Goal: Task Accomplishment & Management: Manage account settings

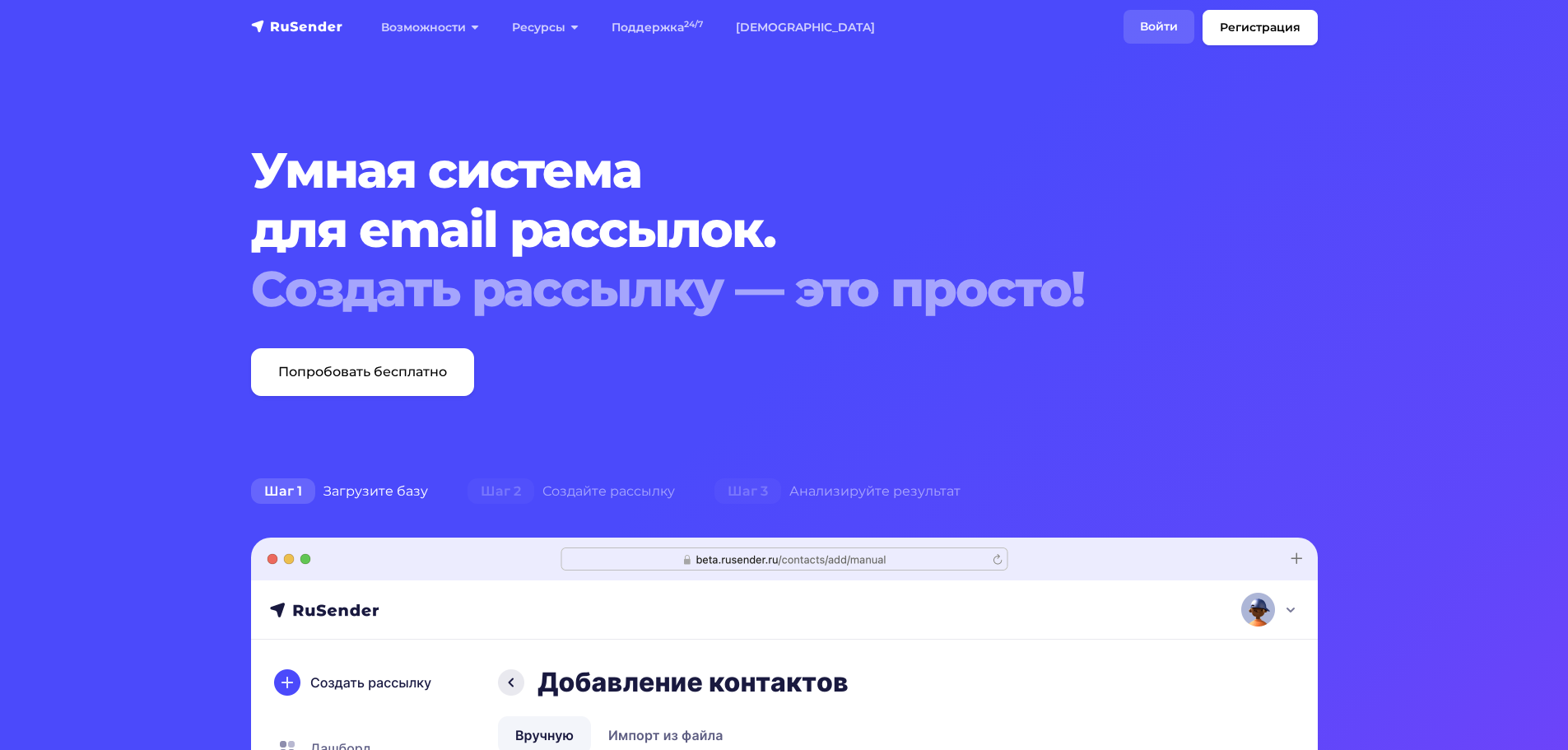
click at [1168, 19] on link "Войти" at bounding box center [1159, 27] width 71 height 34
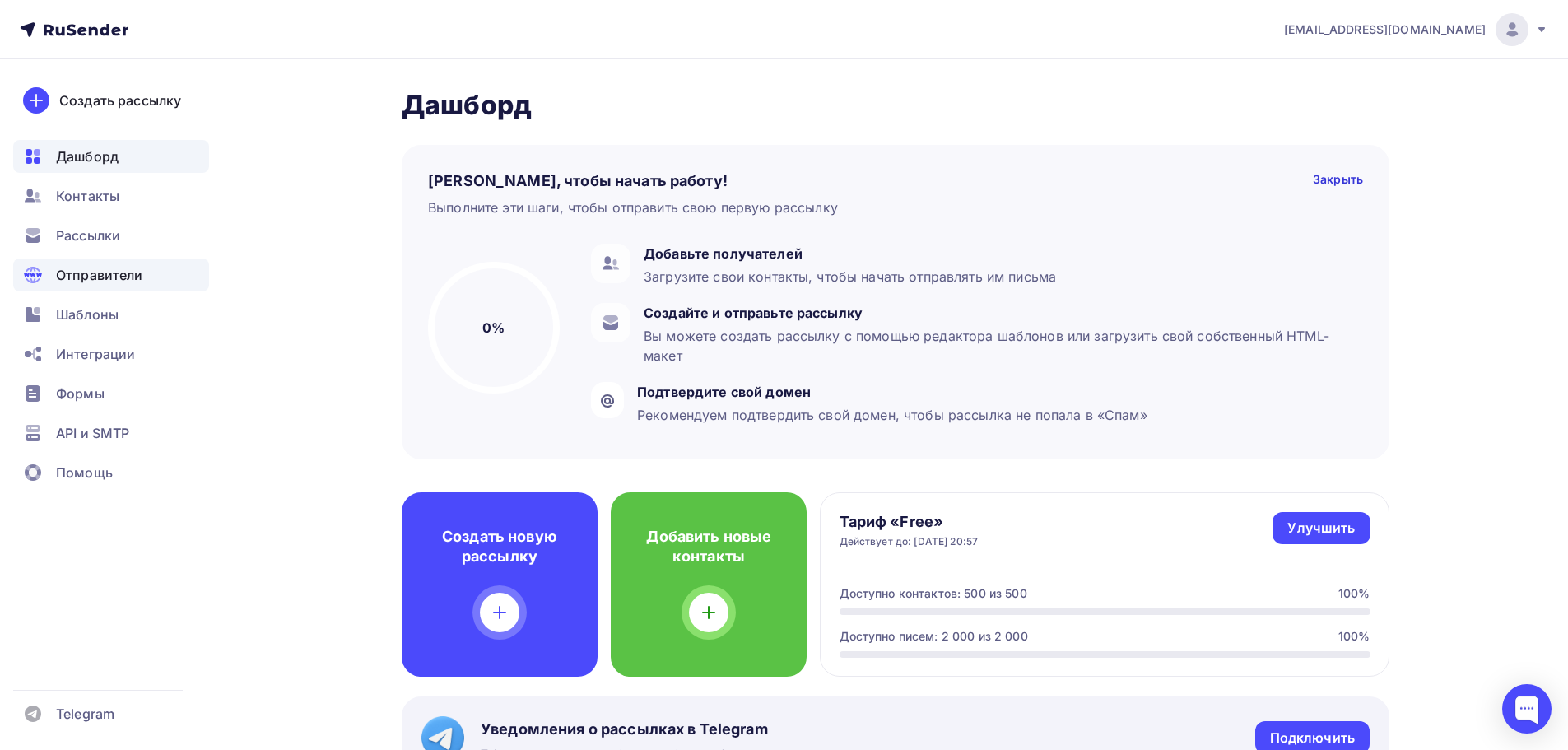
click at [117, 277] on span "Отправители" at bounding box center [100, 275] width 87 height 20
click at [142, 289] on div "Отправители" at bounding box center [111, 275] width 196 height 33
click at [131, 320] on div "Шаблоны" at bounding box center [111, 314] width 196 height 33
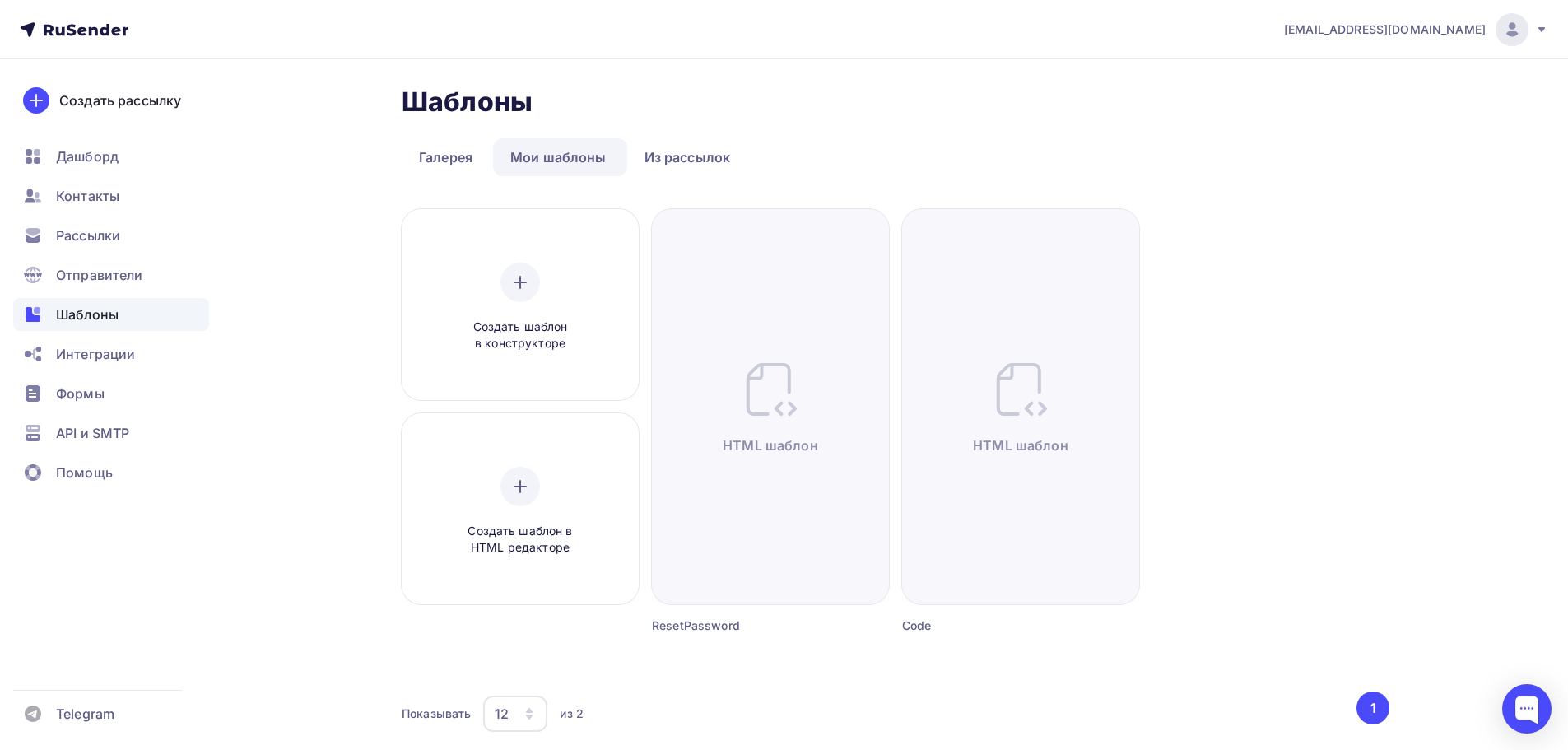
click at [141, 292] on ul "Дашборд Контакты Рассылки Отправители Шаблоны Интеграции Формы API и SMTP Помощь" at bounding box center [111, 319] width 196 height 359
click at [143, 283] on div "Отправители" at bounding box center [111, 275] width 196 height 33
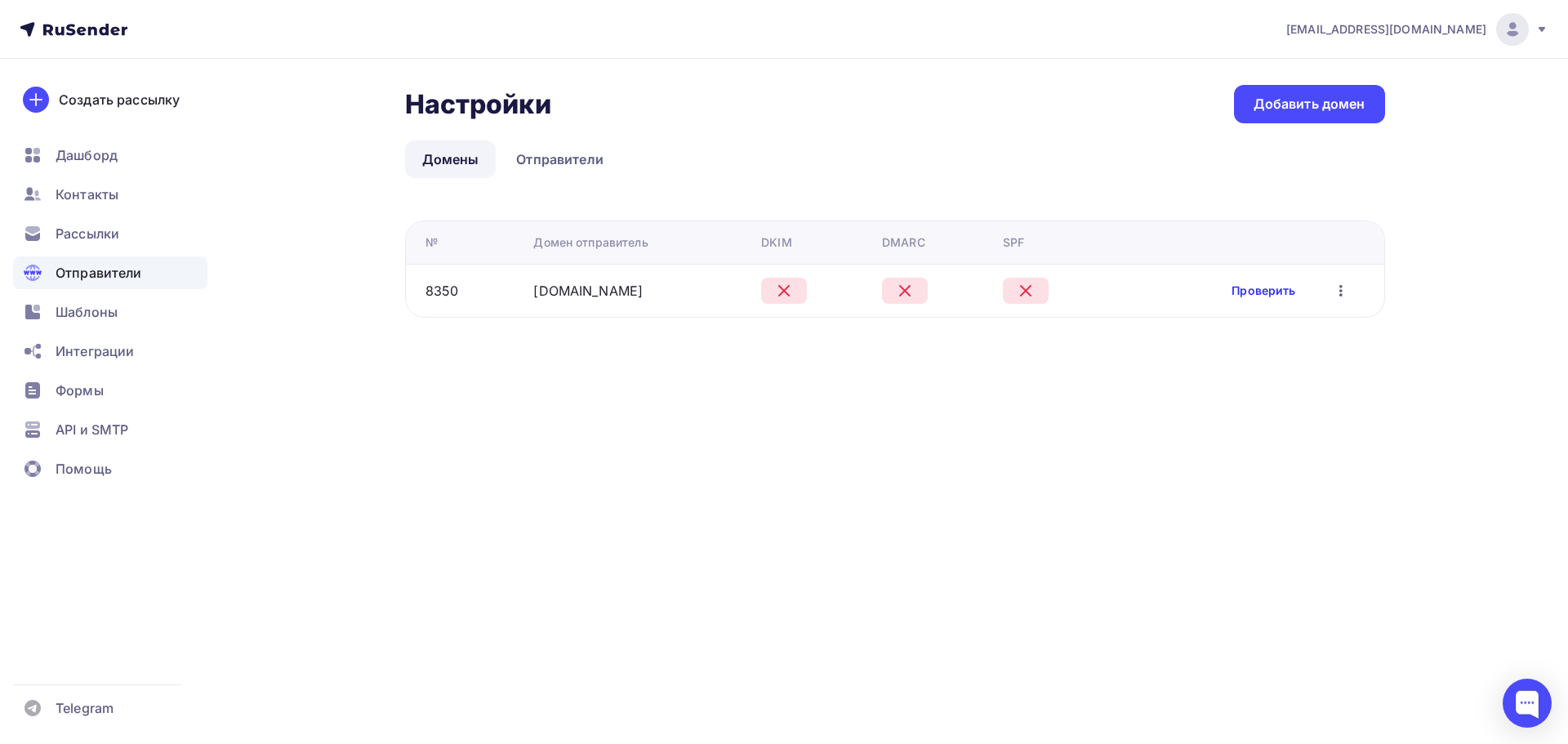
click at [1281, 283] on link "Проверить" at bounding box center [1263, 291] width 64 height 17
click at [1273, 290] on link "Проверить" at bounding box center [1263, 291] width 64 height 17
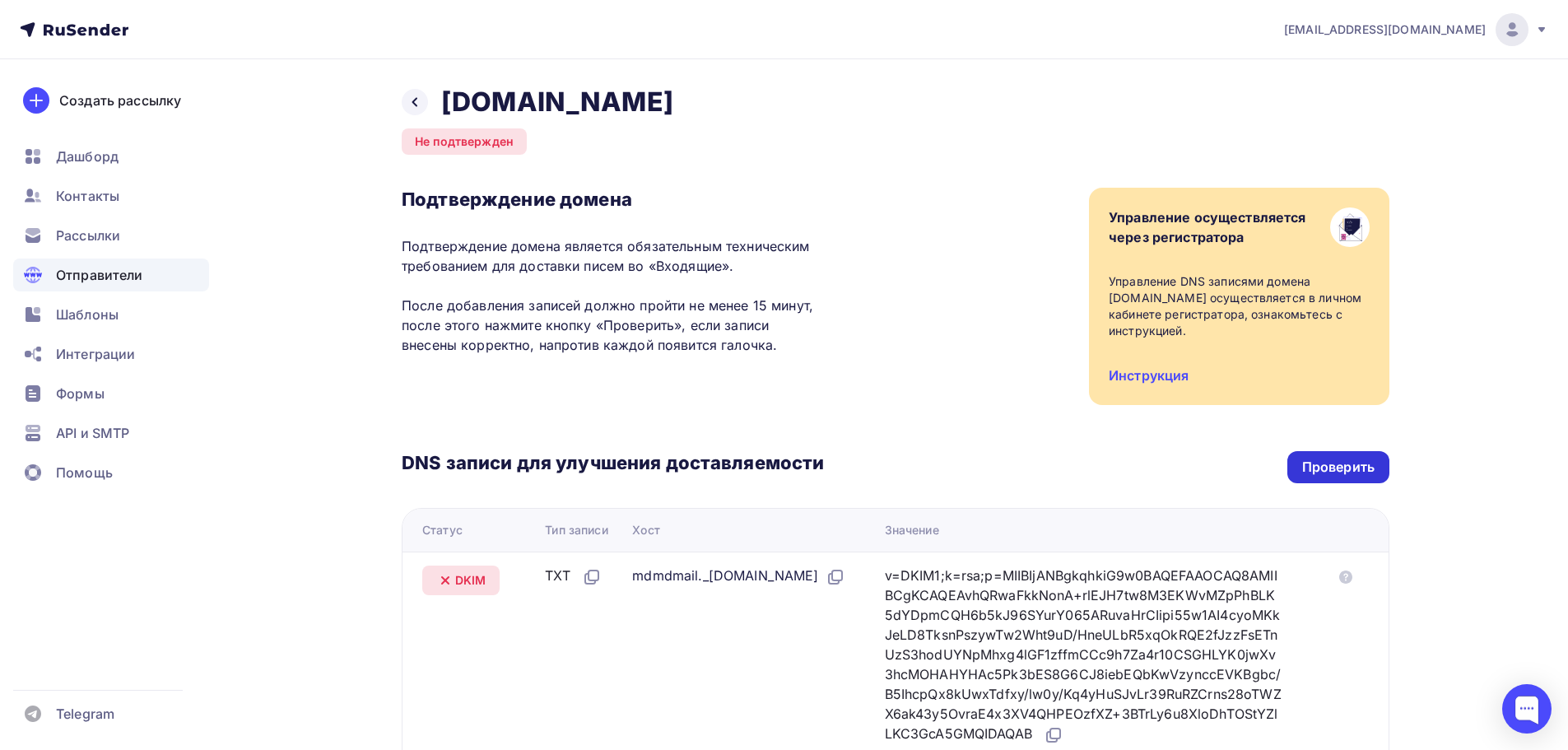
click at [1360, 467] on div "Проверить" at bounding box center [1338, 467] width 72 height 19
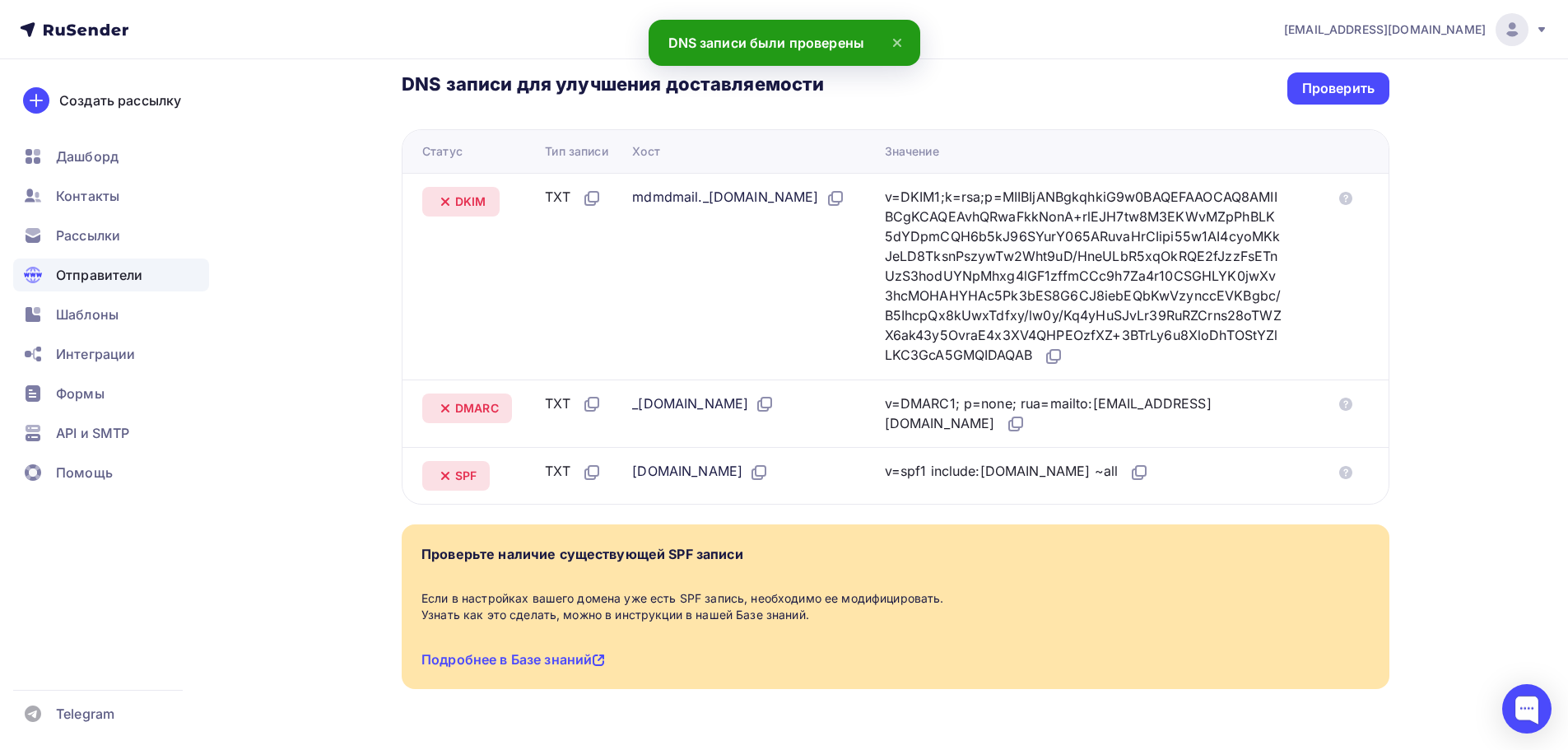
scroll to position [411, 0]
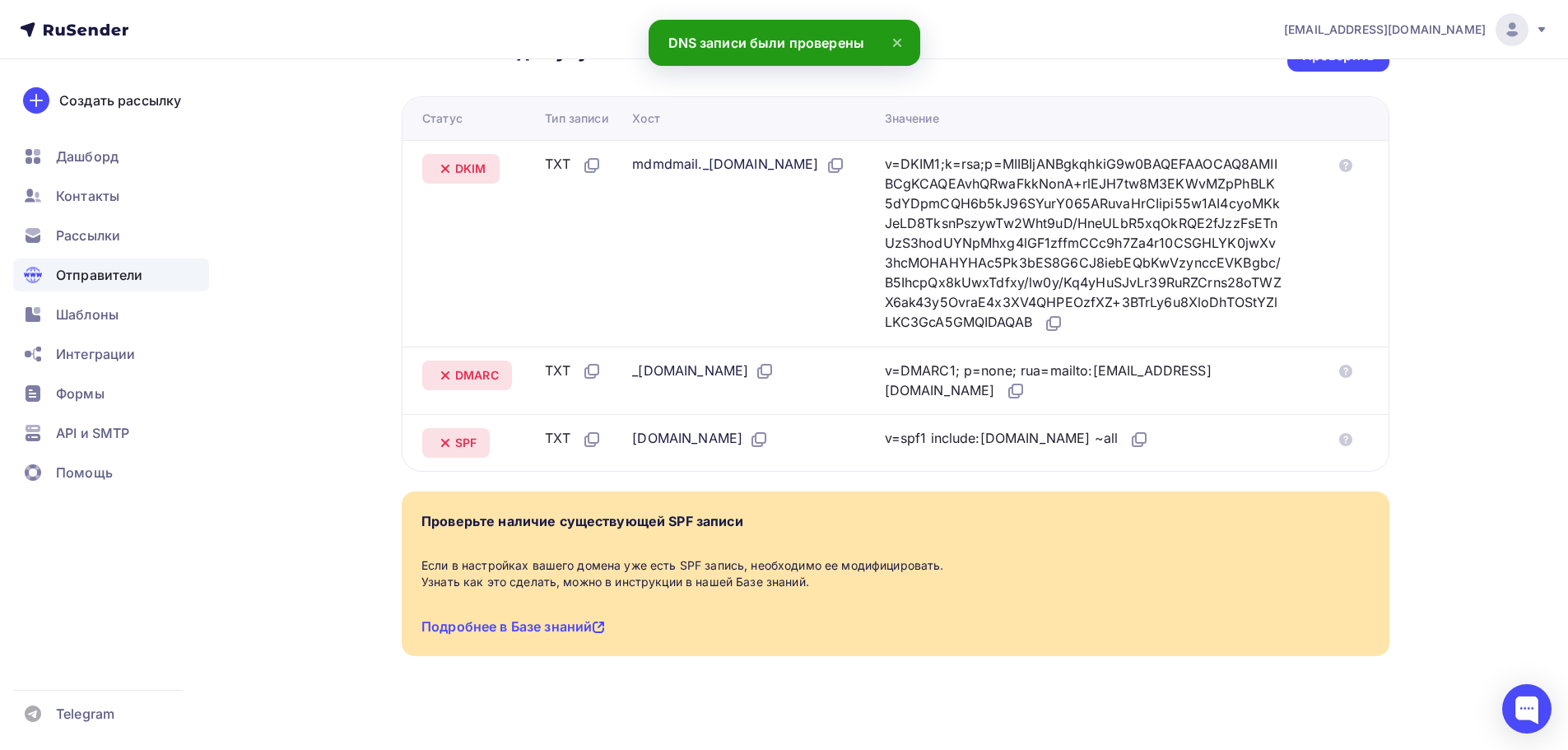
drag, startPoint x: 697, startPoint y: 372, endPoint x: 632, endPoint y: 375, distance: 65.1
click at [697, 372] on div "_[DOMAIN_NAME]" at bounding box center [704, 372] width 142 height 22
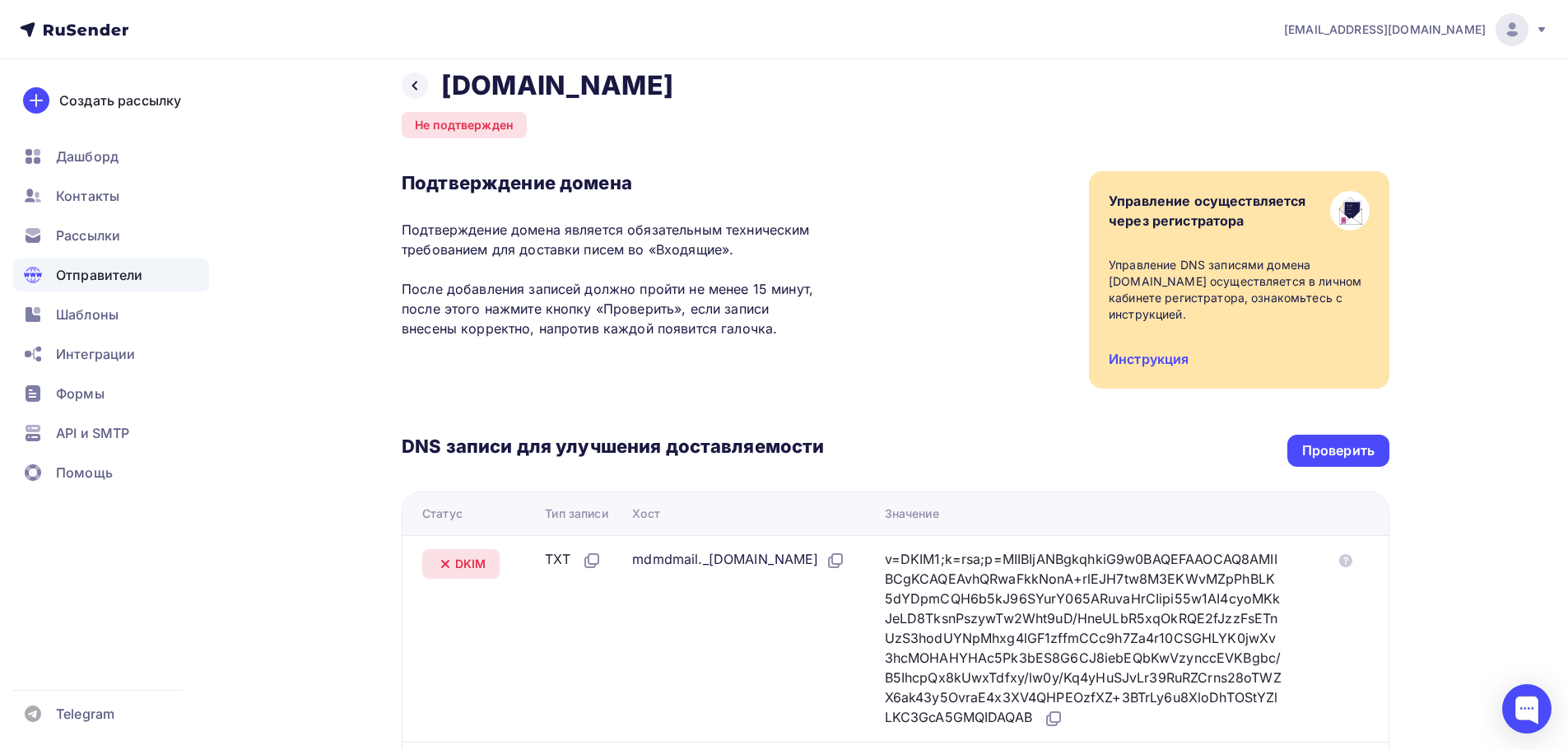
scroll to position [0, 0]
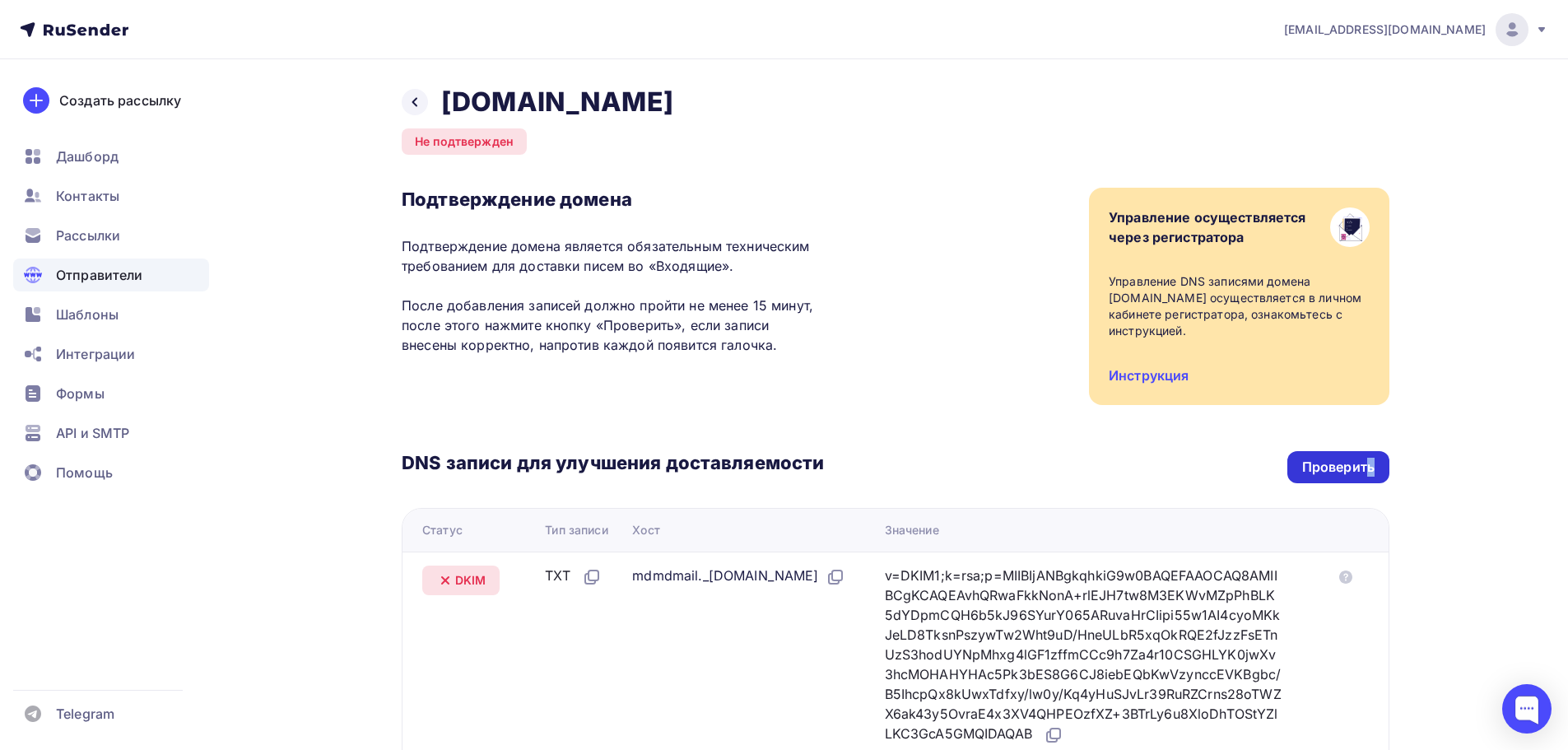
drag, startPoint x: 1370, startPoint y: 472, endPoint x: 1373, endPoint y: 481, distance: 9.5
click at [1373, 481] on div "Проверить" at bounding box center [1338, 468] width 102 height 32
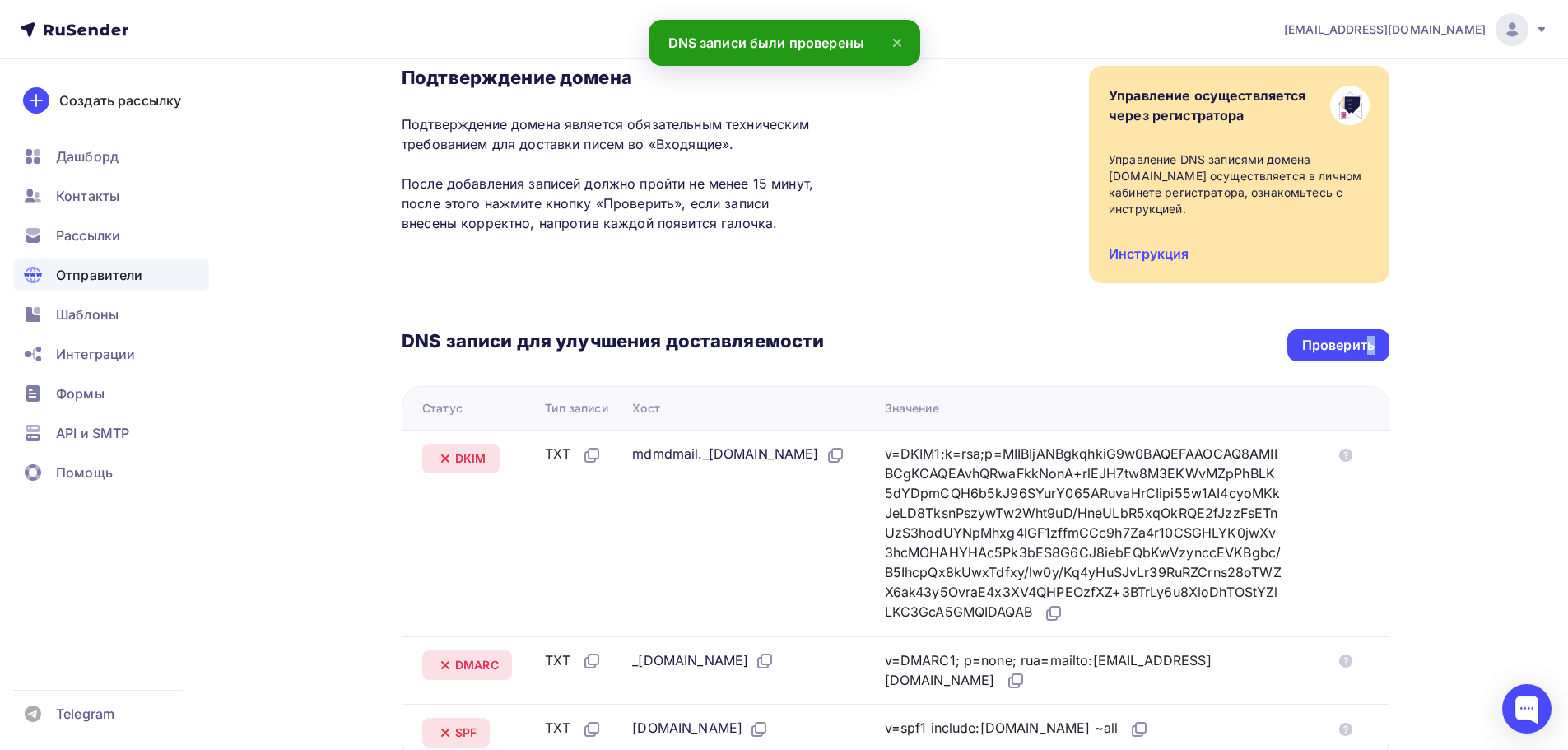
scroll to position [411, 0]
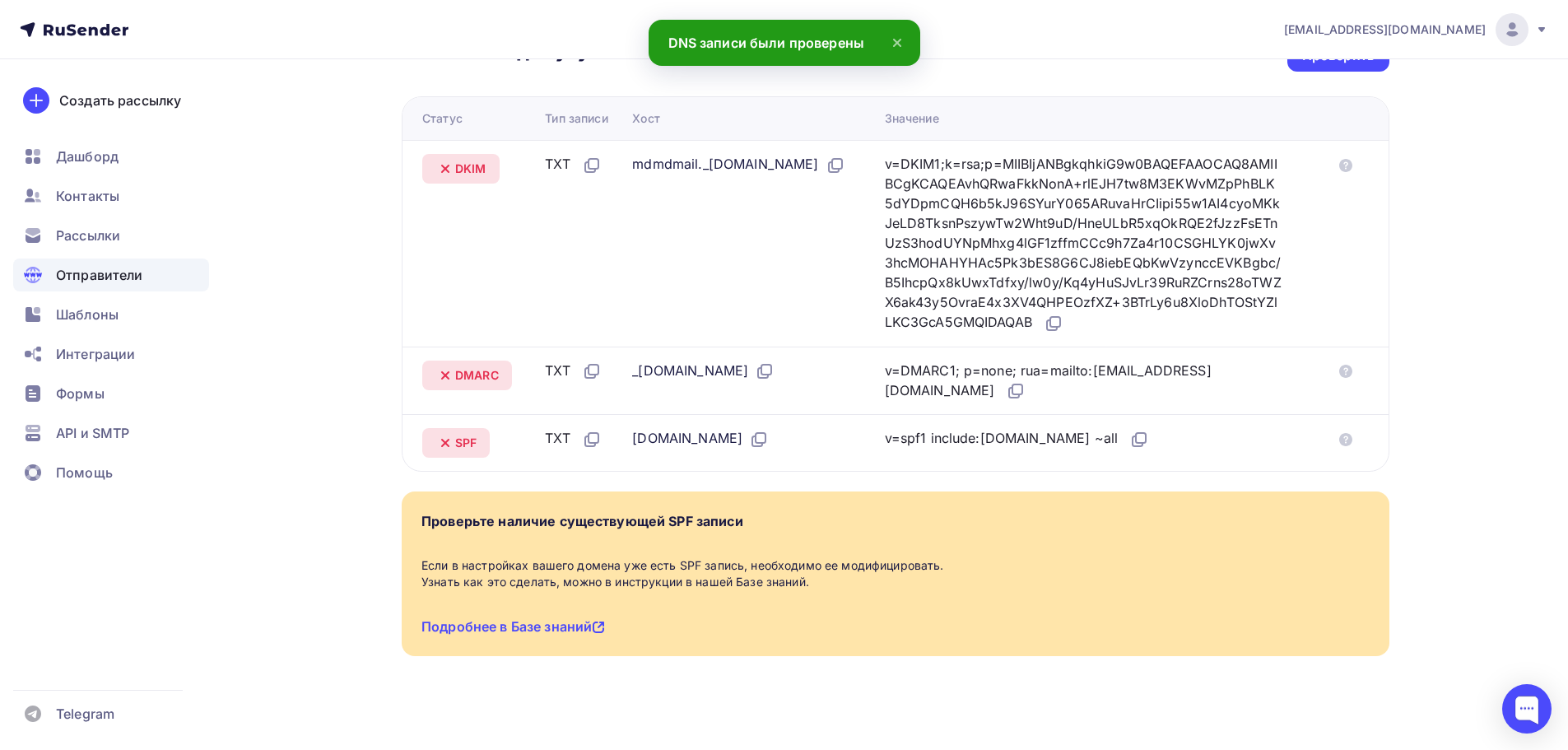
click at [652, 175] on div "mdmdmail._[DOMAIN_NAME]" at bounding box center [739, 165] width 213 height 22
click at [833, 168] on icon at bounding box center [838, 164] width 10 height 10
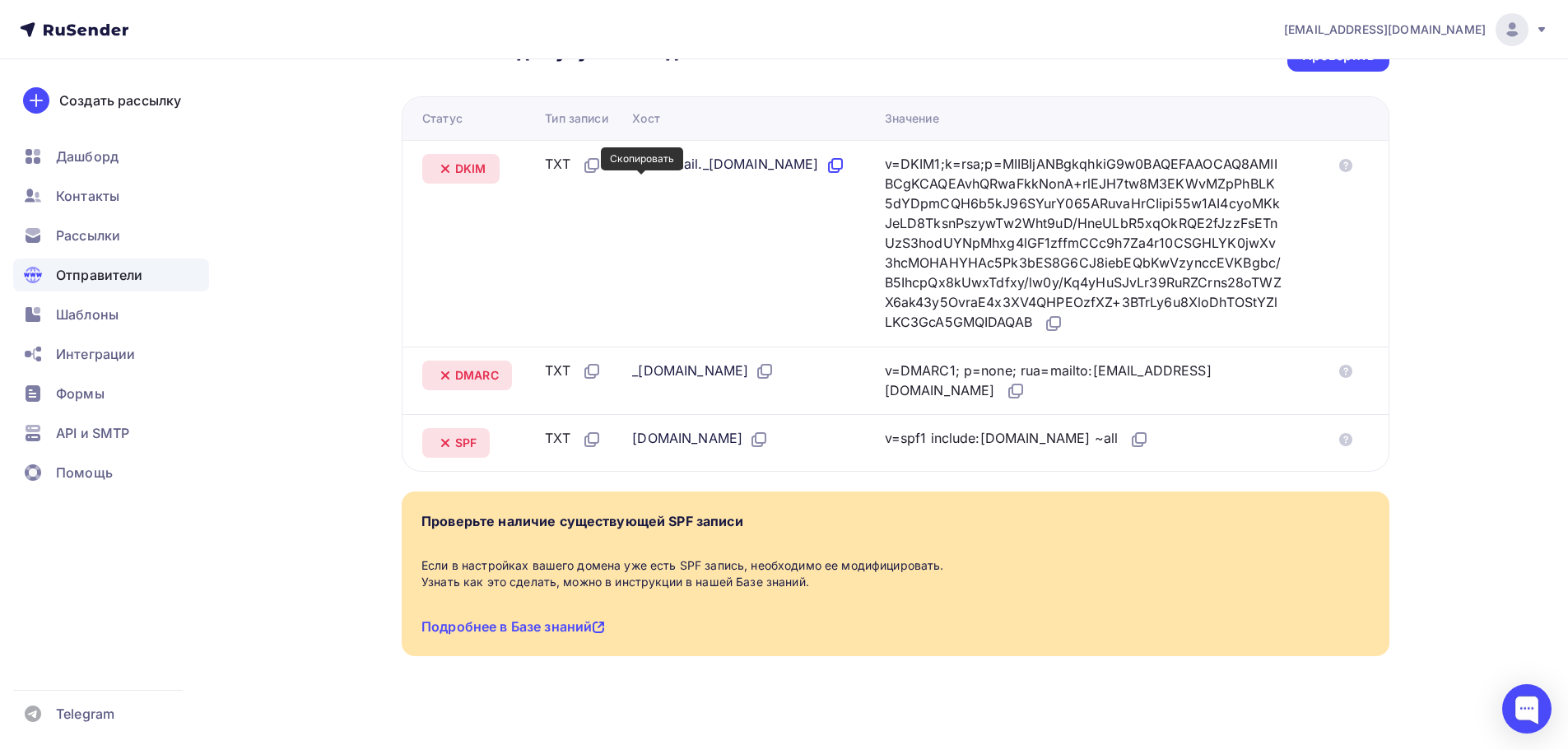
click at [826, 175] on icon at bounding box center [836, 166] width 20 height 20
click at [1060, 322] on icon at bounding box center [1055, 322] width 10 height 10
click at [771, 372] on icon at bounding box center [765, 371] width 20 height 20
click at [1006, 393] on icon at bounding box center [1016, 391] width 20 height 20
click at [742, 433] on div "[DOMAIN_NAME]" at bounding box center [751, 439] width 239 height 22
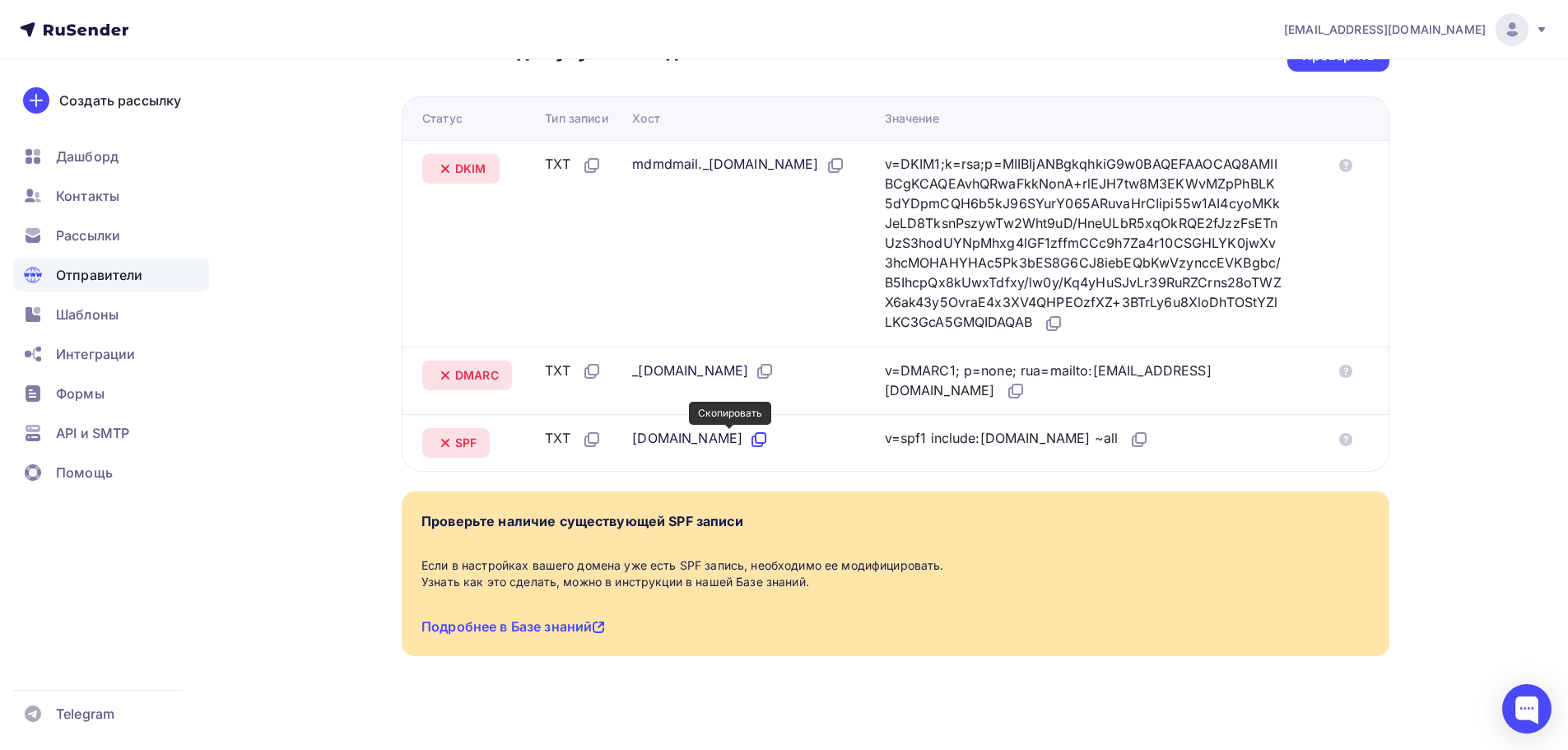
click at [756, 438] on icon at bounding box center [761, 438] width 10 height 10
click at [1130, 442] on icon at bounding box center [1140, 440] width 20 height 20
click at [1475, 28] on span "slavunq@mail.ru" at bounding box center [1385, 30] width 202 height 17
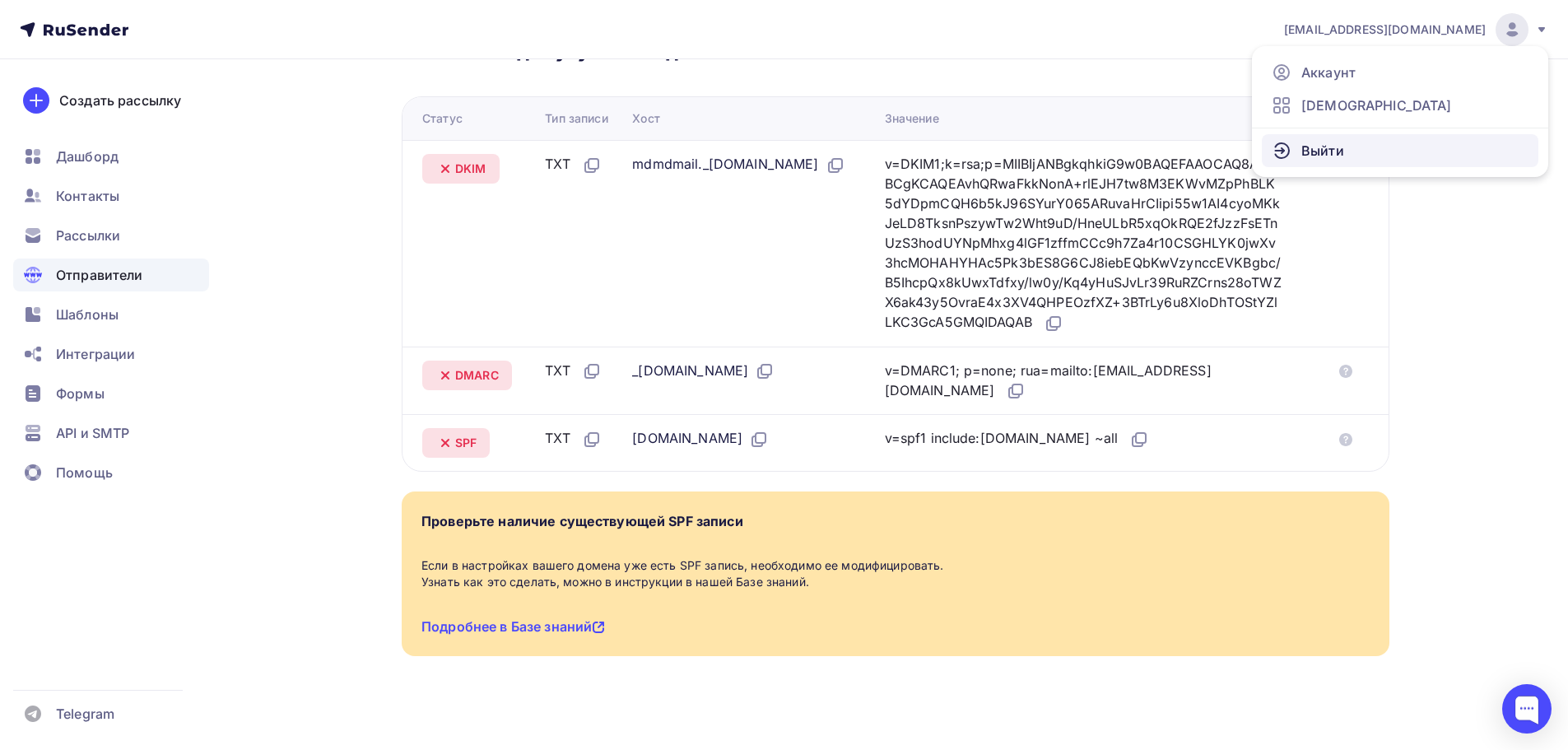
click at [1403, 149] on link "Выйти" at bounding box center [1400, 150] width 276 height 33
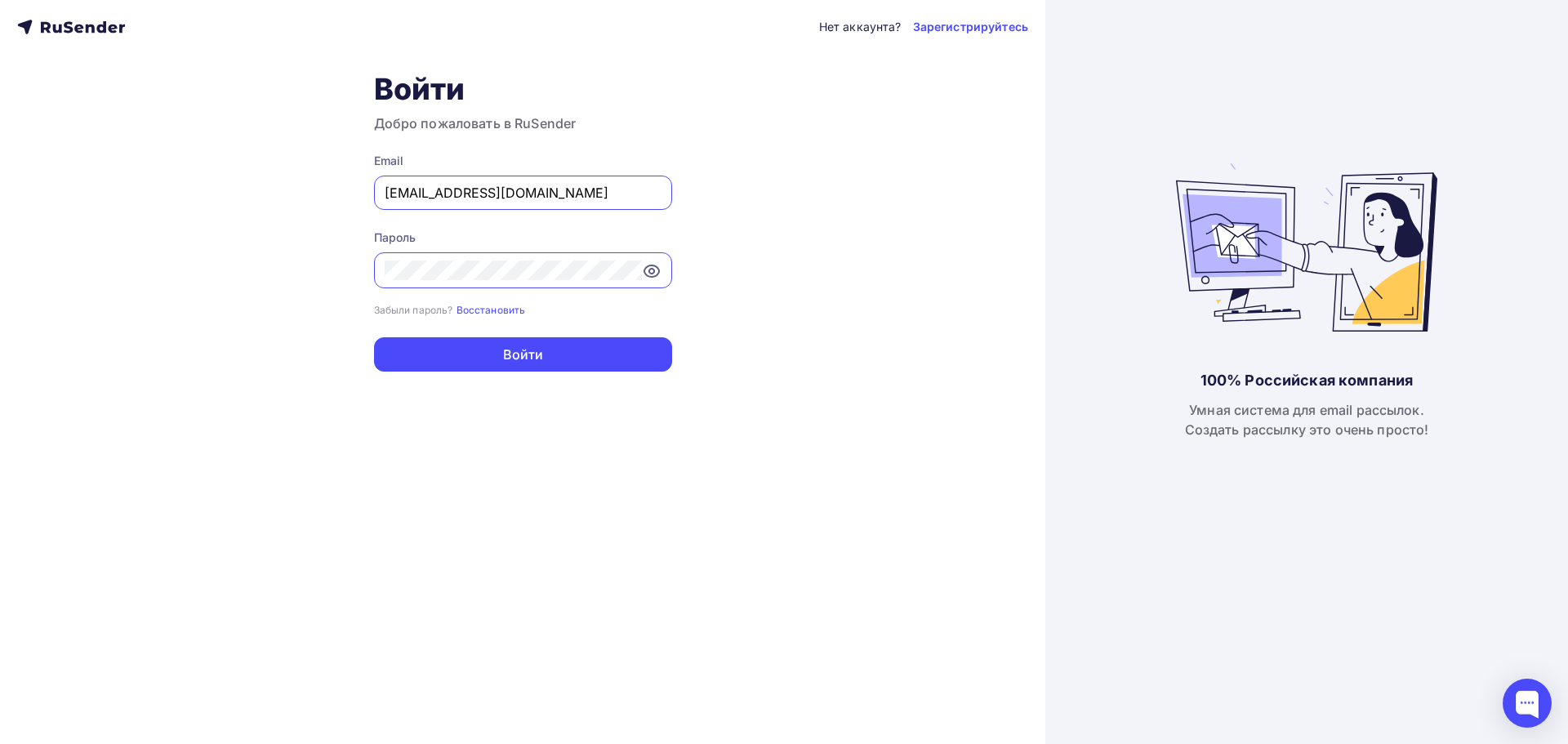
drag, startPoint x: 480, startPoint y: 180, endPoint x: 453, endPoint y: 180, distance: 27.0
click at [291, 157] on div "Нет аккаунта? Зарегистрируйтесь Войти Добро пожаловать в RuSender Email slavunq…" at bounding box center [523, 372] width 1045 height 744
click at [527, 173] on div "Email slavunq@mail.ru" at bounding box center [523, 181] width 298 height 57
drag, startPoint x: 528, startPoint y: 180, endPoint x: 521, endPoint y: 184, distance: 8.1
click at [524, 180] on div "slavunq@mail.ru" at bounding box center [523, 192] width 298 height 34
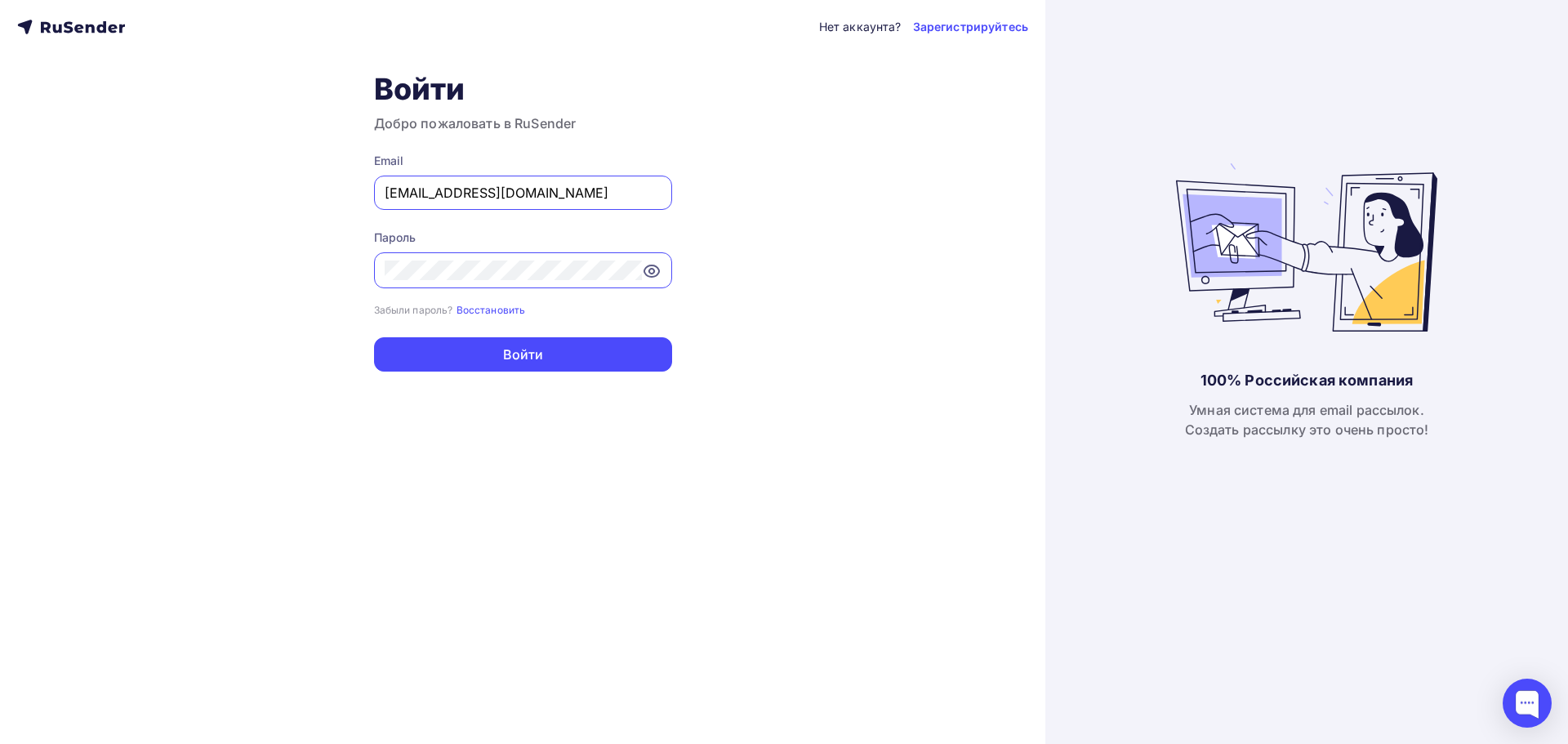
drag, startPoint x: 462, startPoint y: 197, endPoint x: 332, endPoint y: 188, distance: 130.3
click at [332, 190] on div "Нет аккаунта? Зарегистрируйтесь Войти Добро пожаловать в RuSender Email slavunq…" at bounding box center [523, 372] width 1045 height 744
paste input "kotlovvd@ya"
type input "[EMAIL_ADDRESS][DOMAIN_NAME]"
click at [337, 269] on div "Нет аккаунта? Зарегистрируйтесь Войти Добро пожаловать в RuSender Email kotlovv…" at bounding box center [523, 372] width 1045 height 744
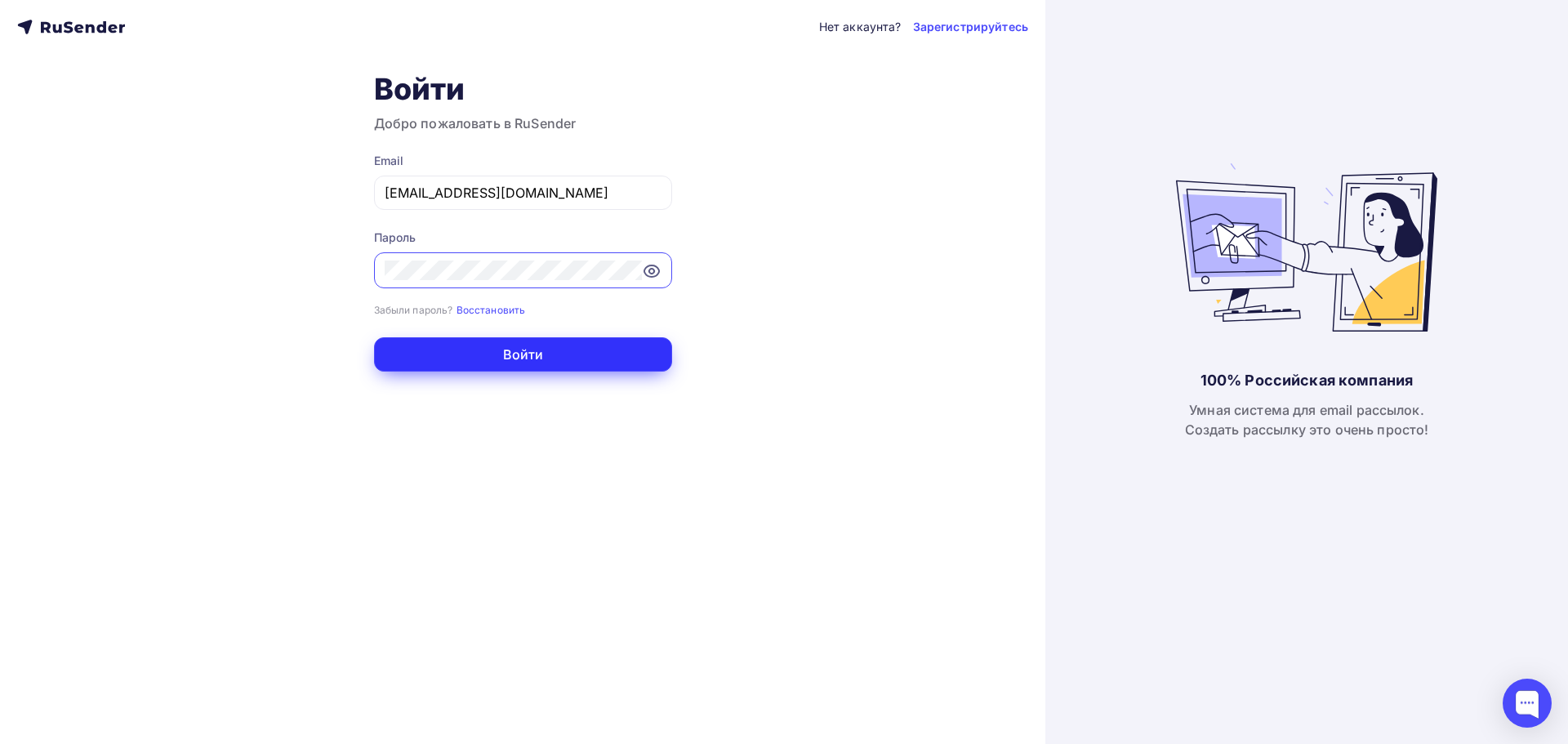
click at [440, 345] on button "Войти" at bounding box center [523, 354] width 298 height 34
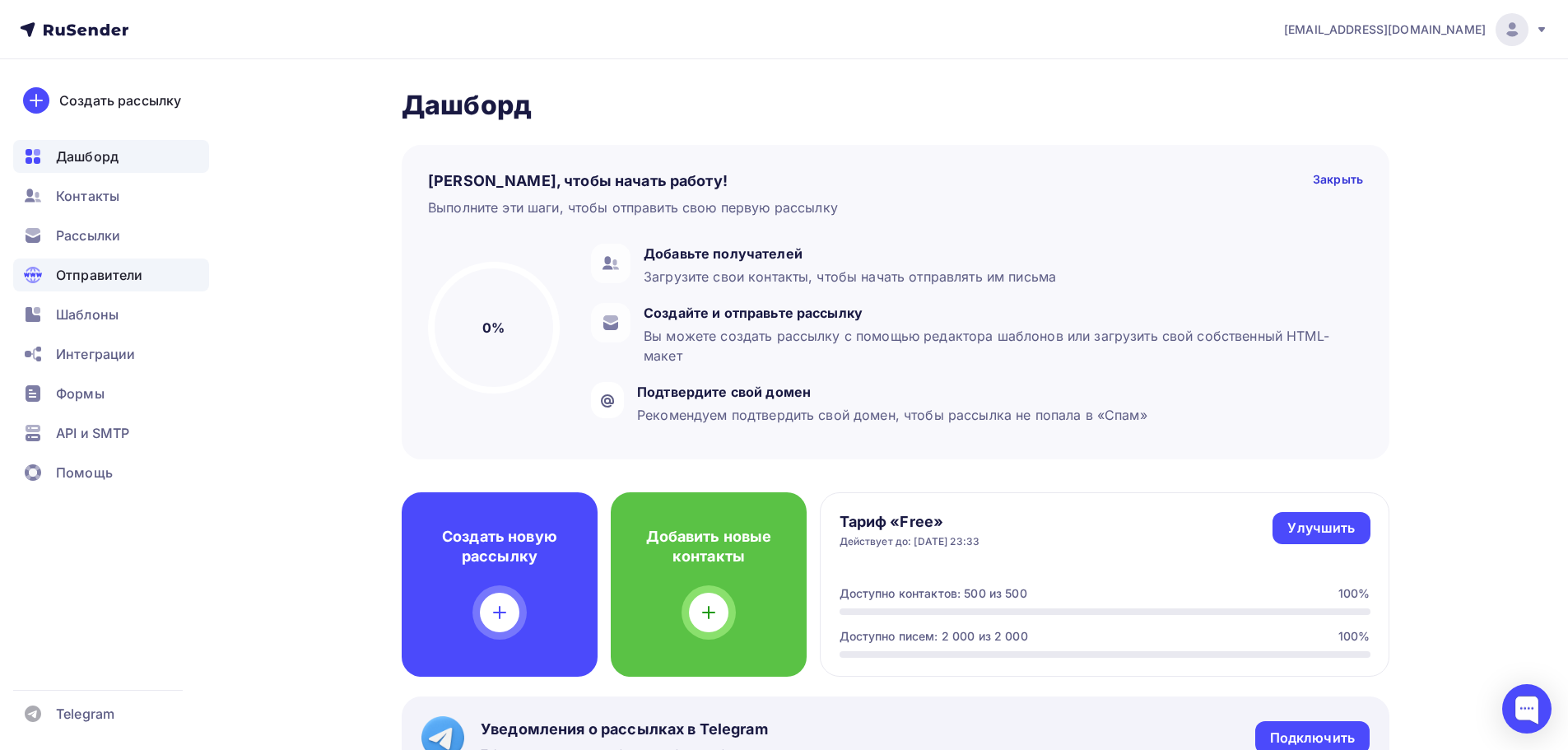
click at [118, 279] on span "Отправители" at bounding box center [100, 275] width 87 height 20
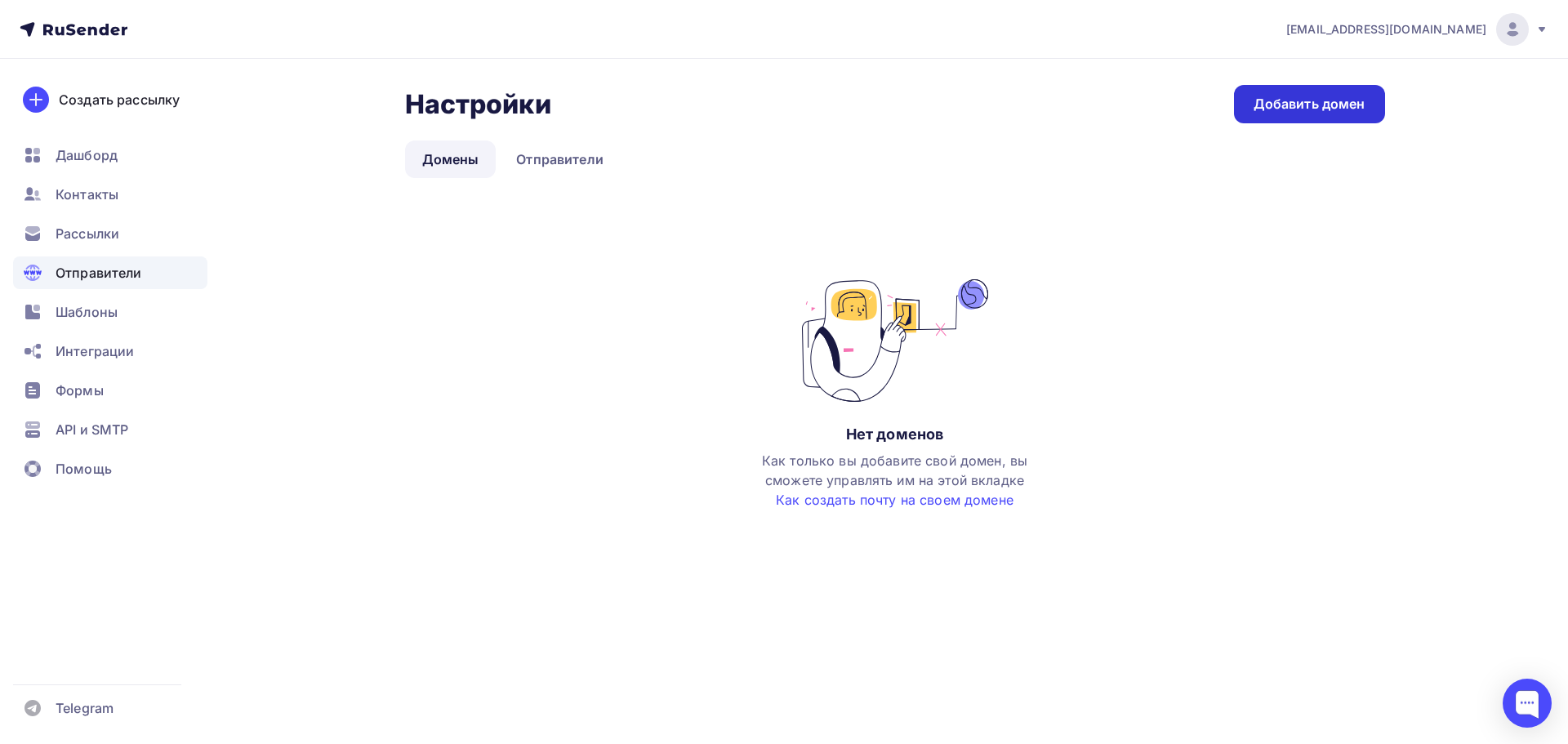
click at [1321, 92] on link "Добавить домен" at bounding box center [1310, 104] width 151 height 38
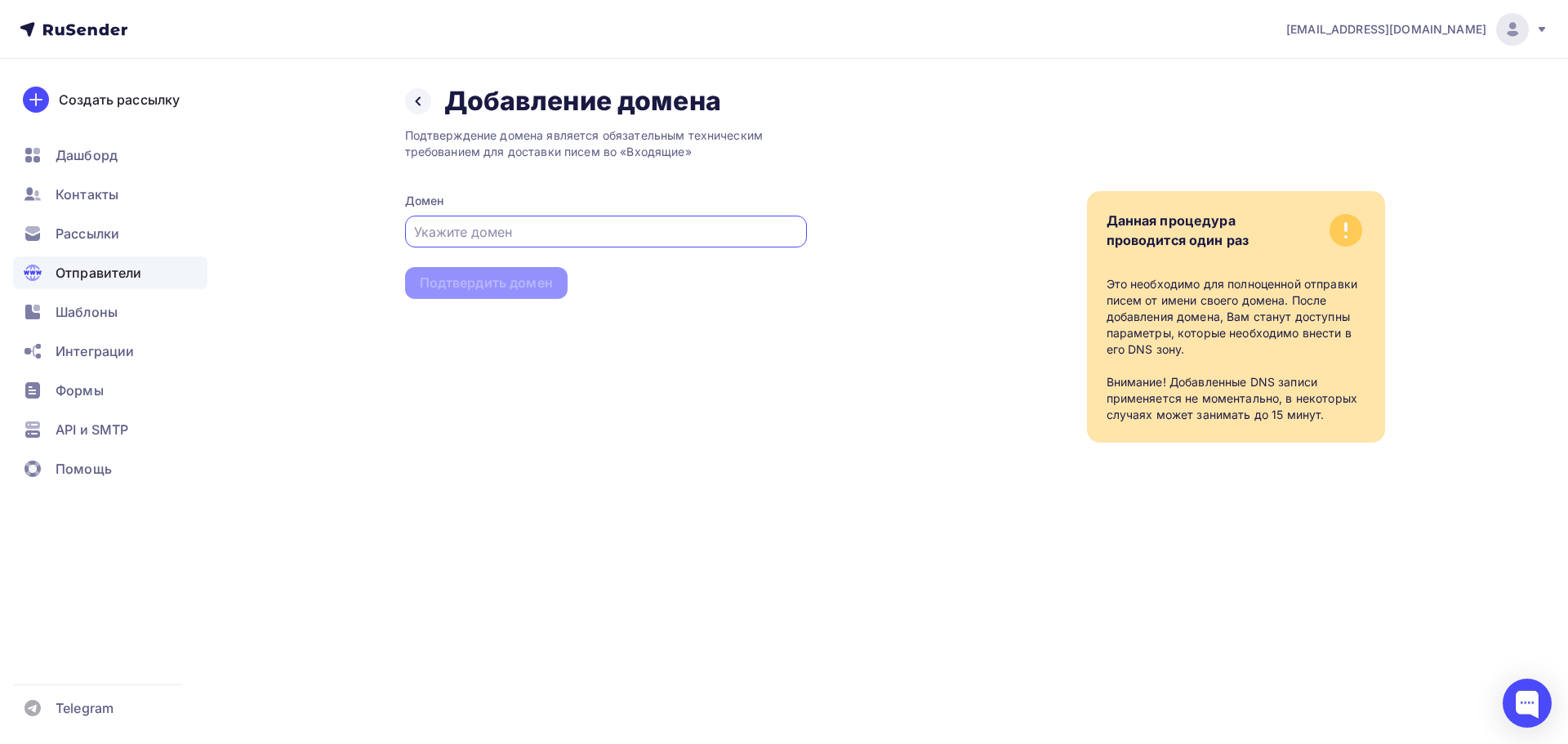
click at [565, 224] on input "text" at bounding box center [605, 232] width 383 height 20
type input "[DOMAIN_NAME]"
click at [488, 291] on div "Подтвердить домен" at bounding box center [486, 283] width 133 height 19
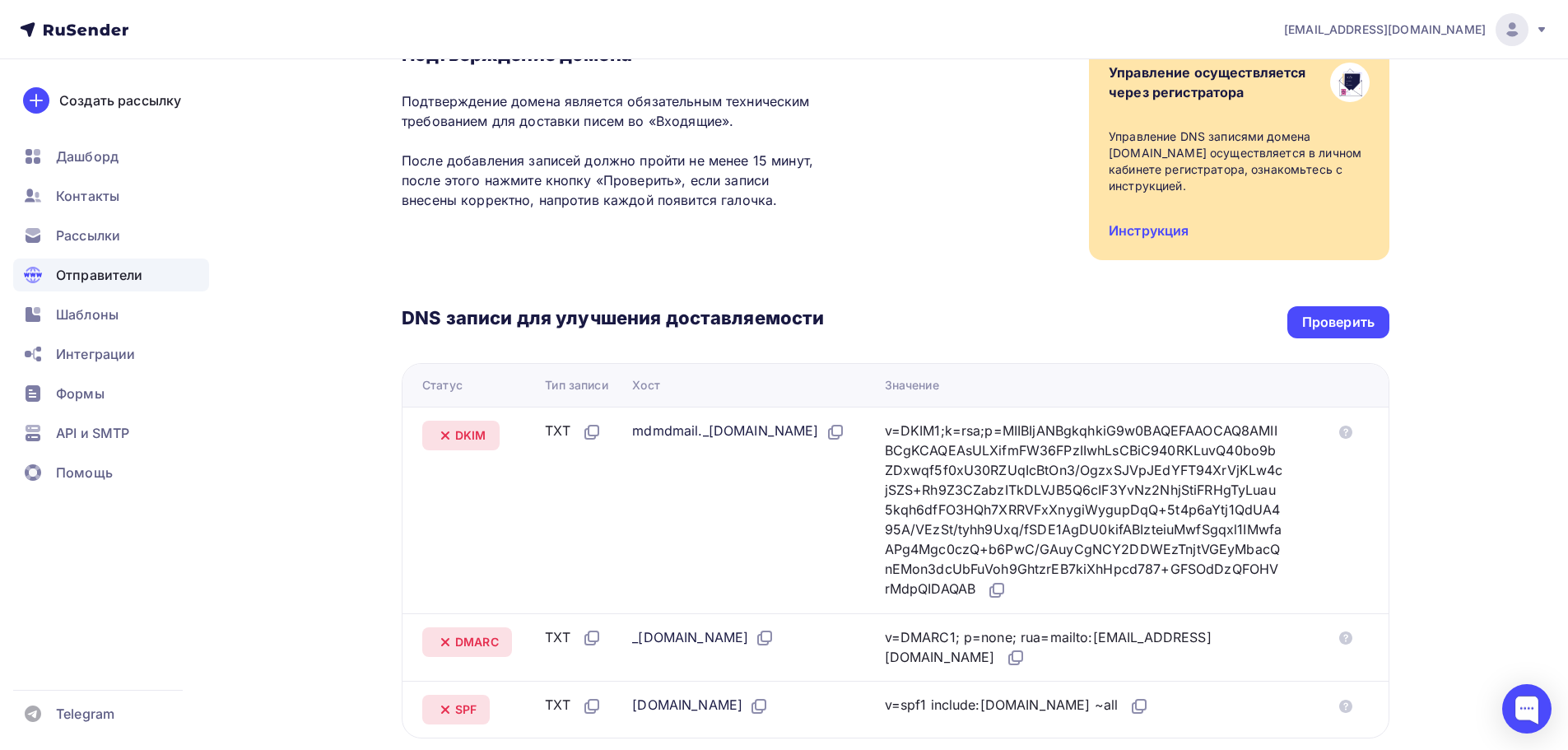
scroll to position [165, 0]
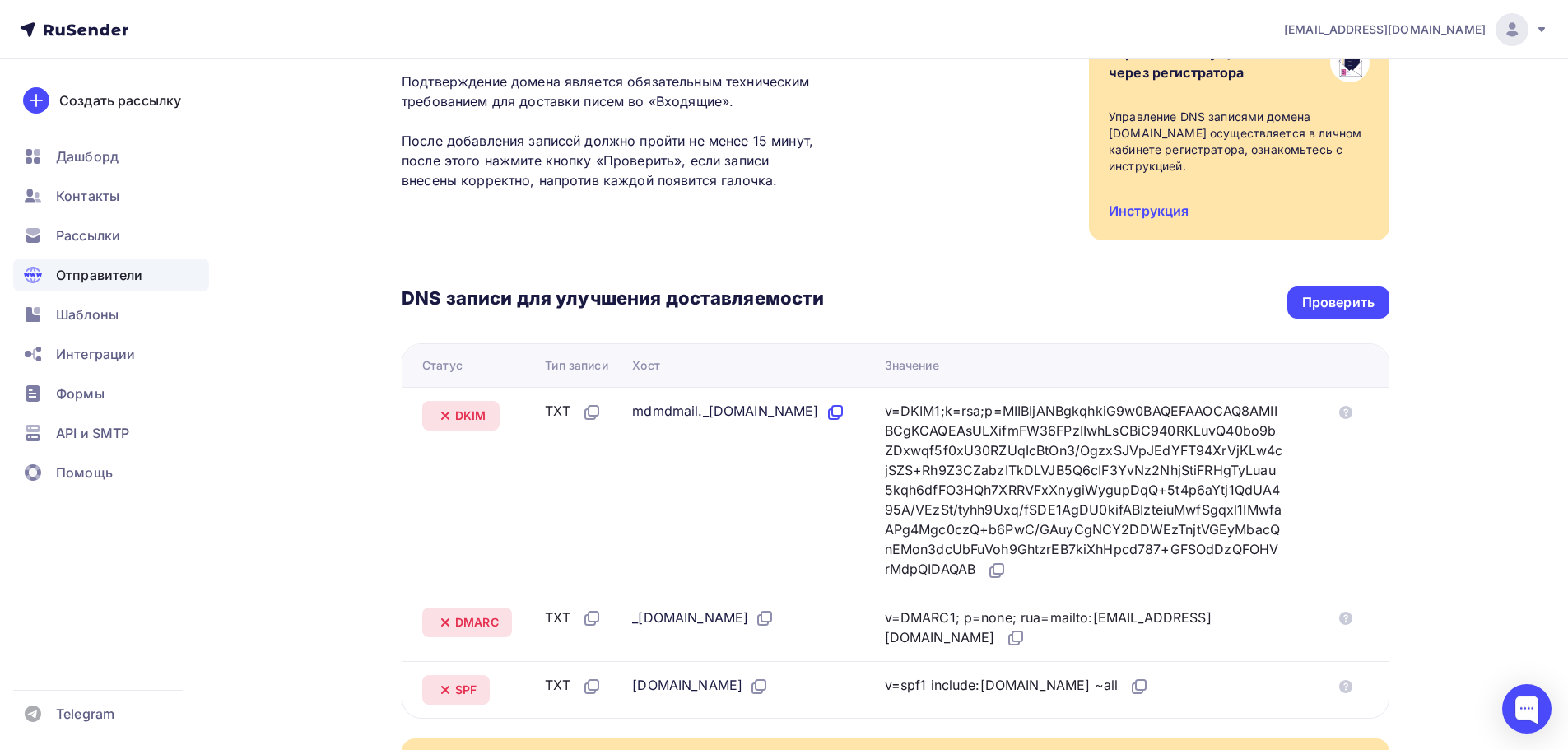
click at [826, 422] on icon at bounding box center [836, 413] width 20 height 20
click at [757, 244] on div "DNS записи для улучшения доставляемости Проверить Статус Тип записи Хост Значен…" at bounding box center [895, 479] width 988 height 478
click at [826, 422] on icon at bounding box center [836, 413] width 20 height 20
click at [1007, 571] on icon at bounding box center [997, 571] width 20 height 20
click at [771, 612] on icon at bounding box center [766, 617] width 10 height 10
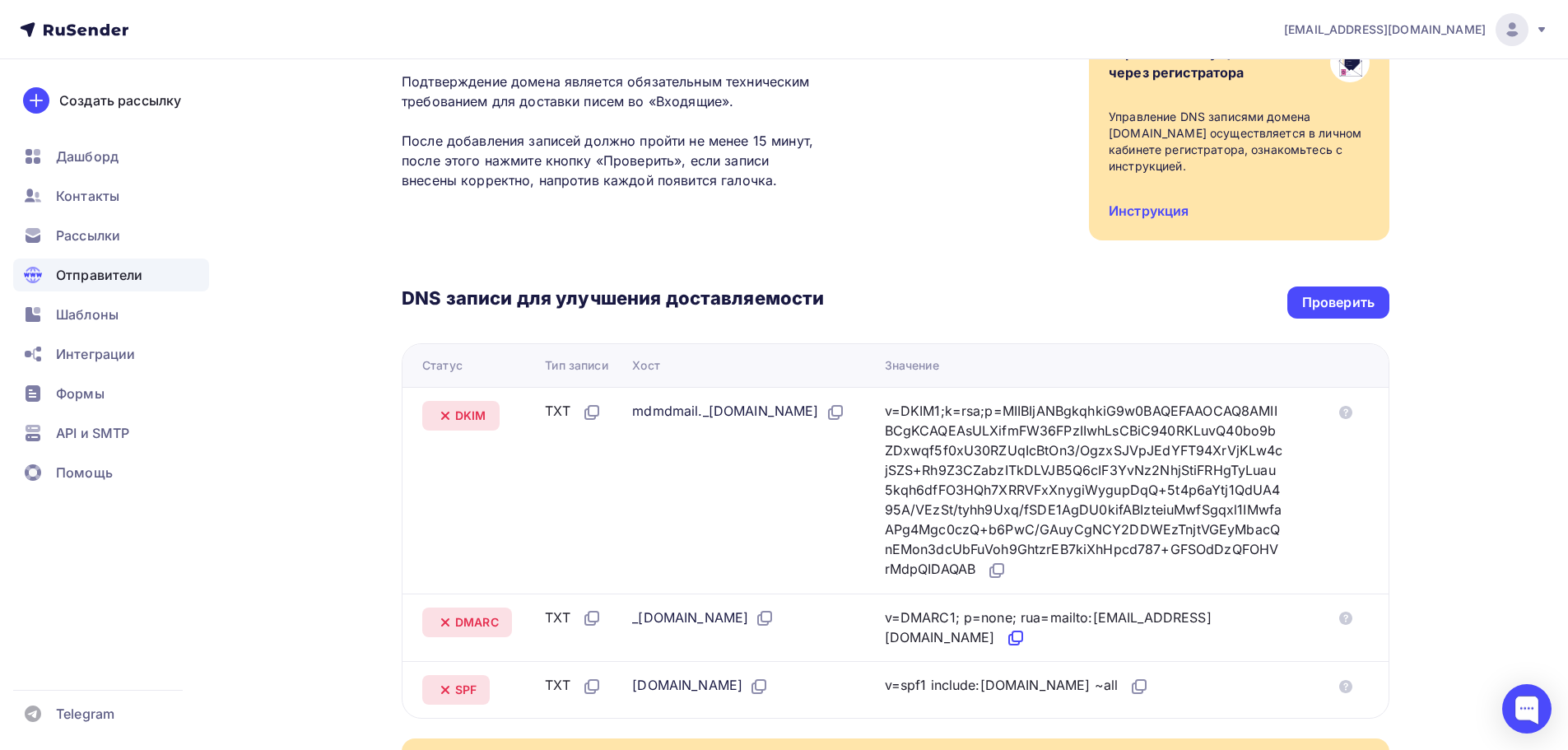
click at [1006, 641] on icon at bounding box center [1016, 639] width 20 height 20
drag, startPoint x: 733, startPoint y: 691, endPoint x: 733, endPoint y: 658, distance: 33.0
click at [749, 691] on icon at bounding box center [759, 687] width 20 height 20
click at [1099, 684] on div "v=spf1 include:[DOMAIN_NAME] ~all" at bounding box center [1018, 686] width 265 height 22
click at [1130, 689] on icon at bounding box center [1140, 687] width 20 height 20
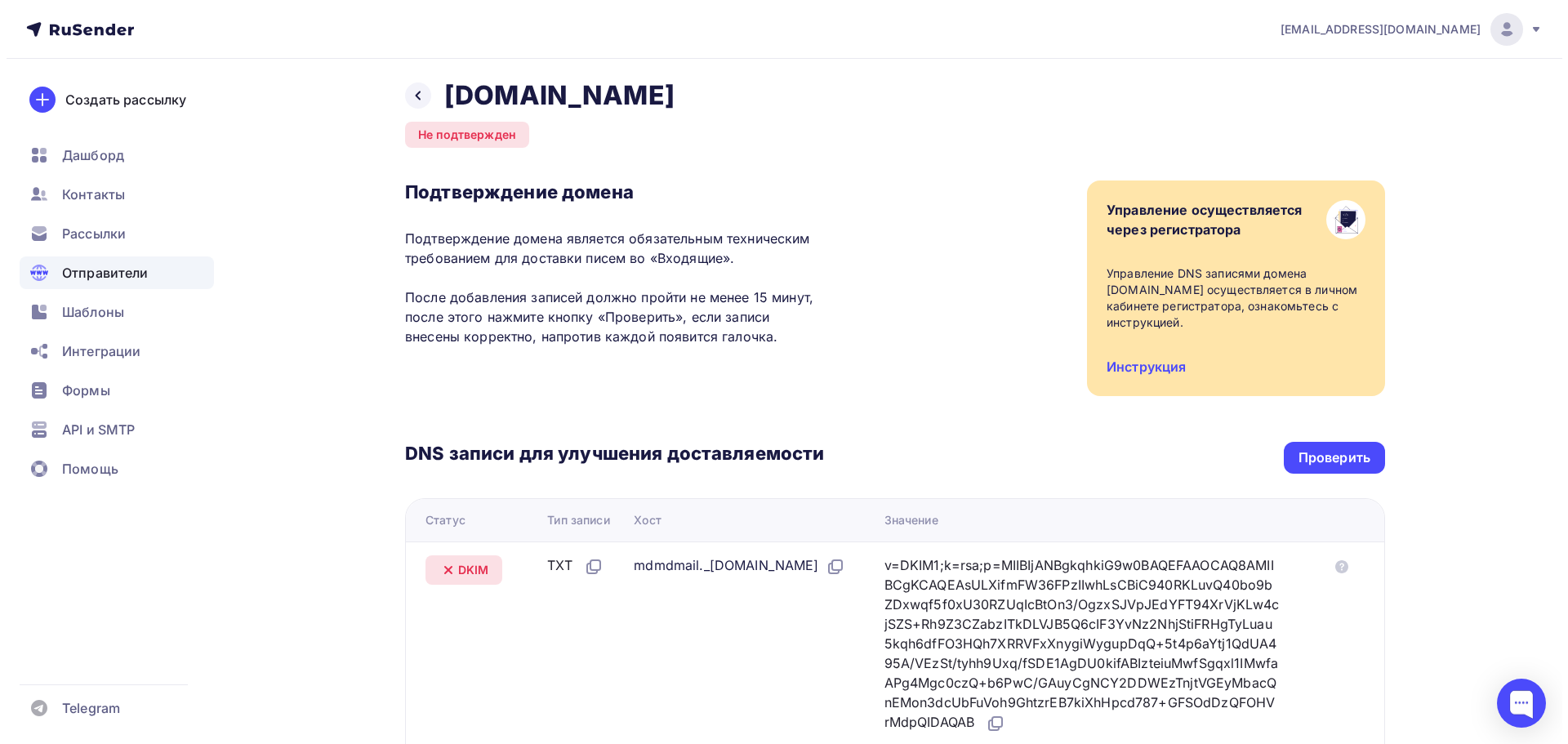
scroll to position [0, 0]
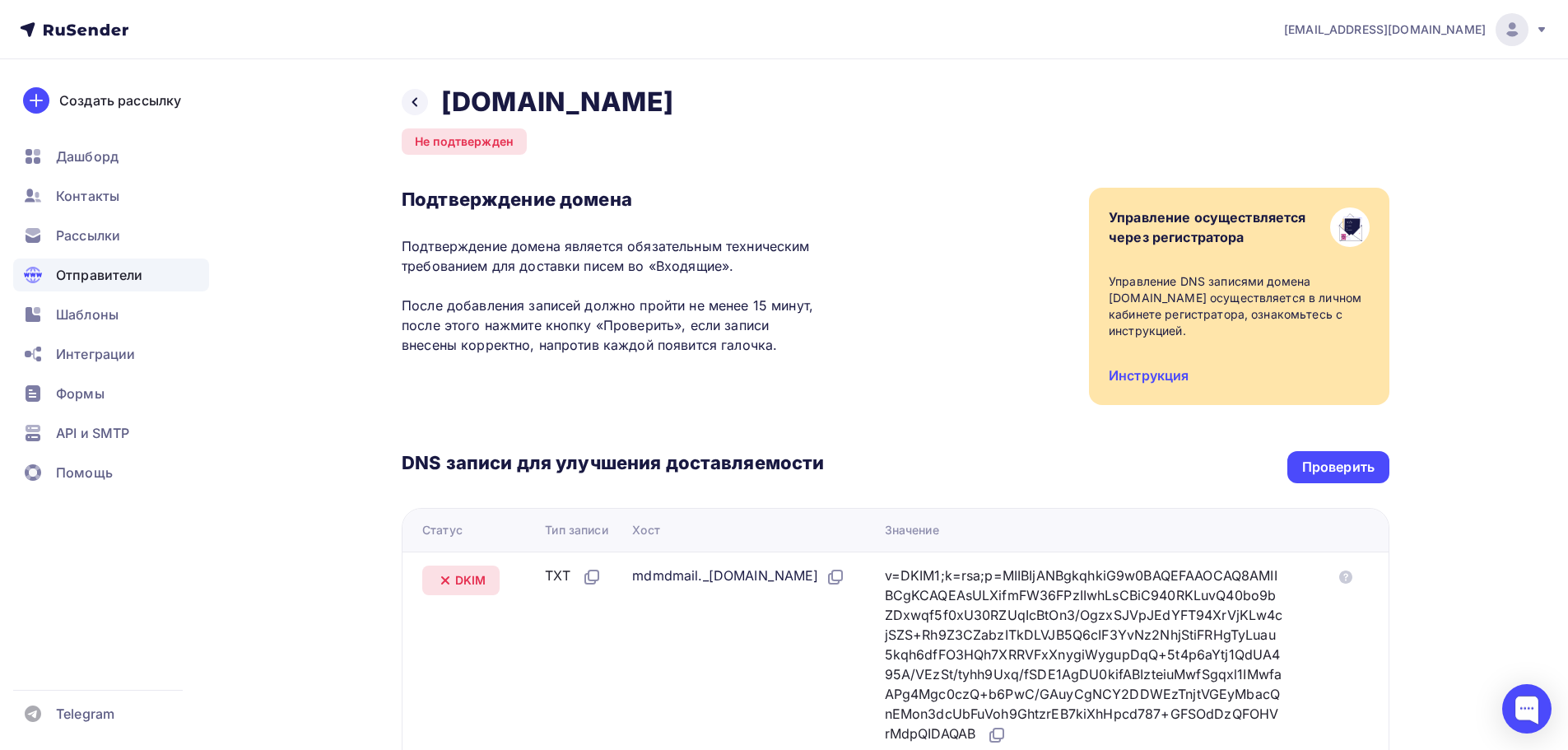
click at [90, 271] on span "Отправители" at bounding box center [100, 275] width 87 height 20
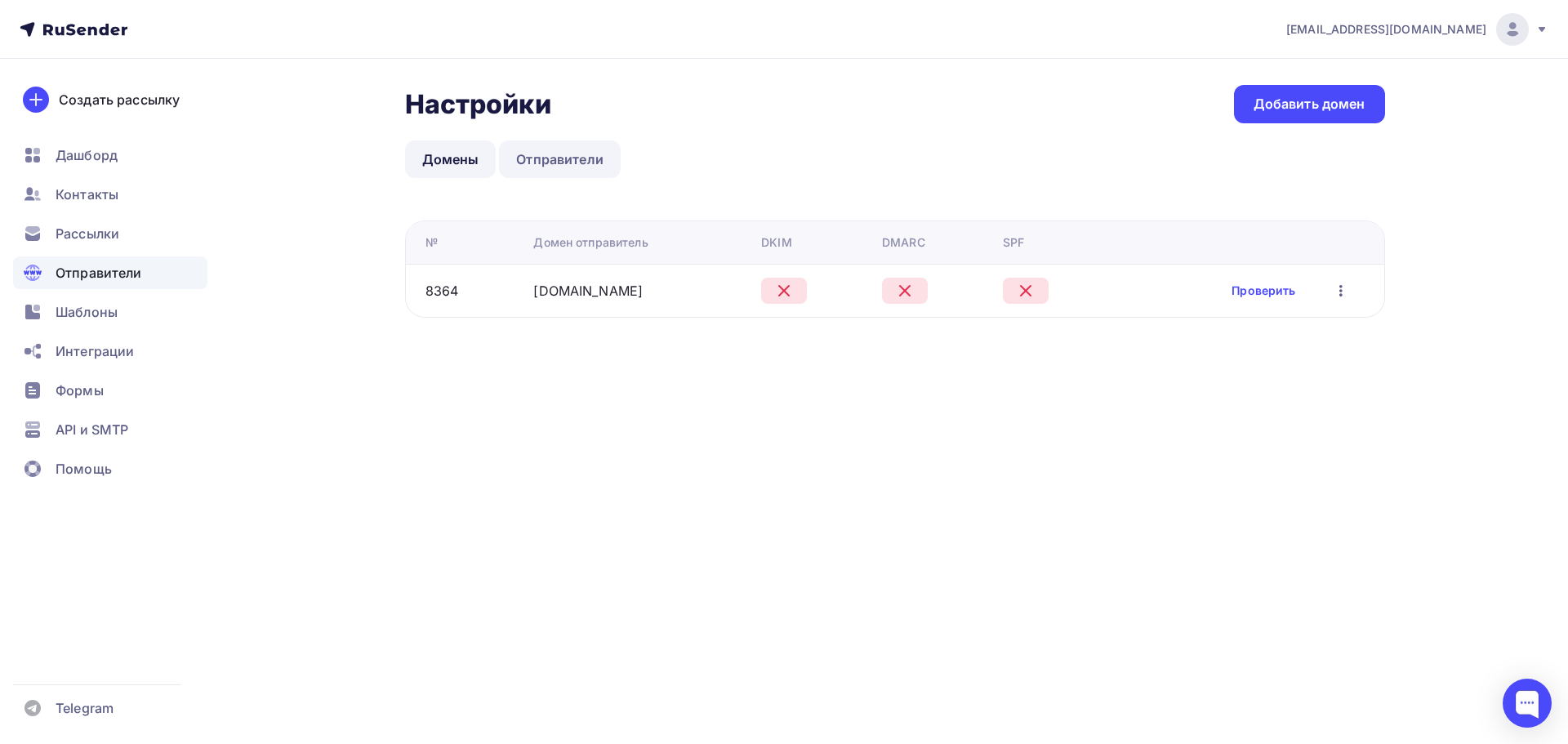
click at [588, 157] on link "Отправители" at bounding box center [560, 159] width 121 height 37
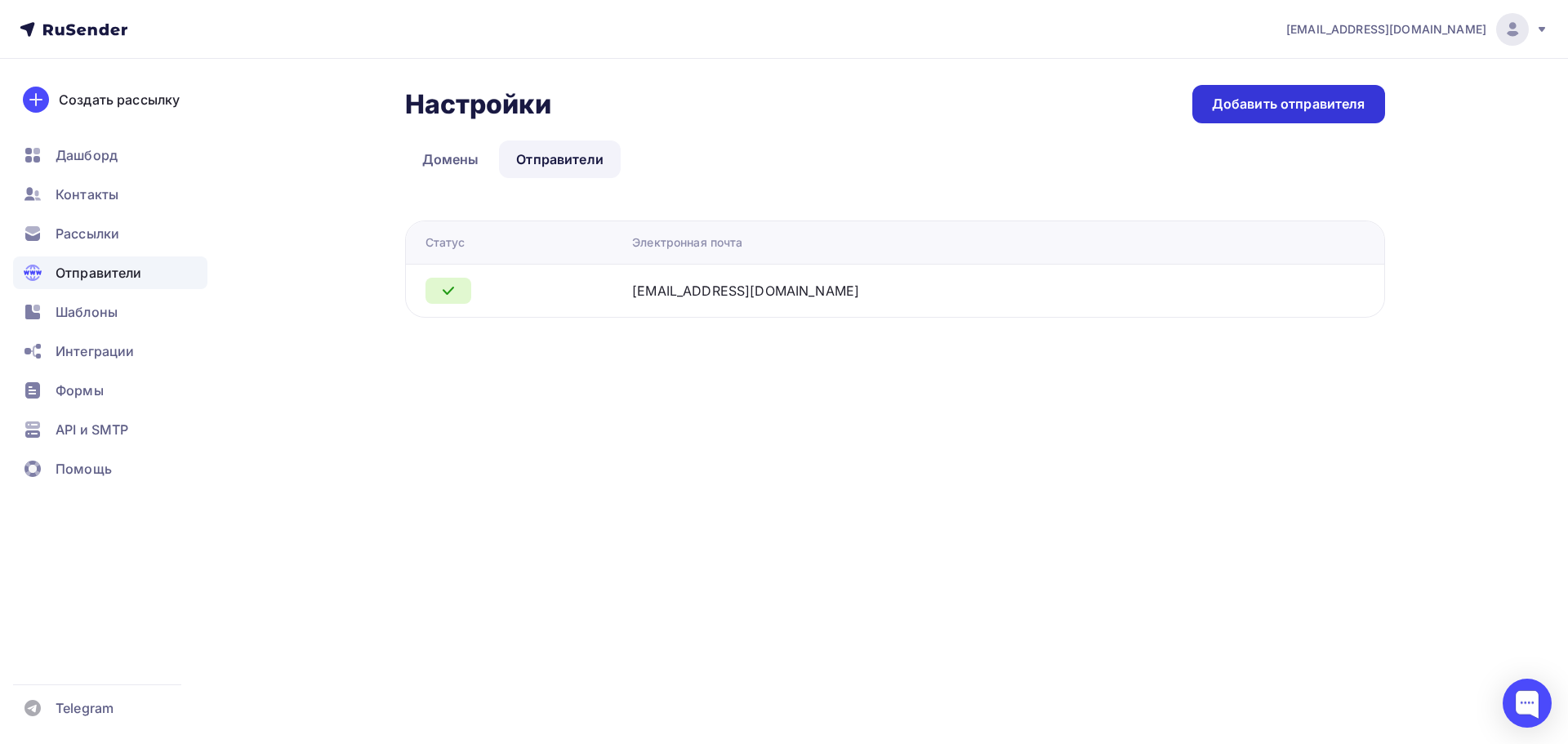
click at [1289, 121] on div "Добавить отправителя" at bounding box center [1289, 104] width 193 height 38
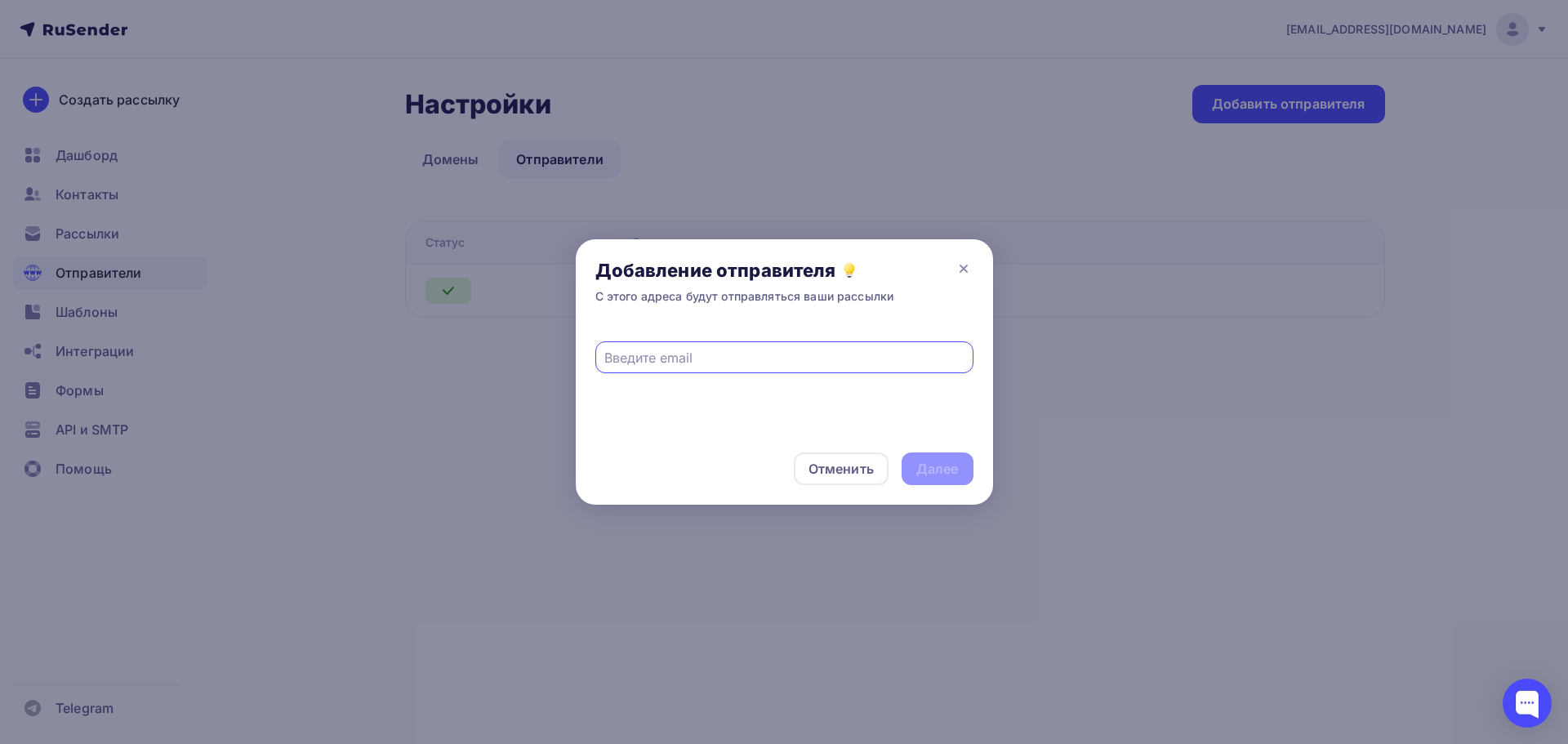
click at [718, 368] on div at bounding box center [784, 357] width 378 height 32
click at [732, 368] on div at bounding box center [784, 357] width 378 height 32
click at [742, 362] on input "text" at bounding box center [784, 358] width 359 height 20
paste input "[DOMAIN_NAME]"
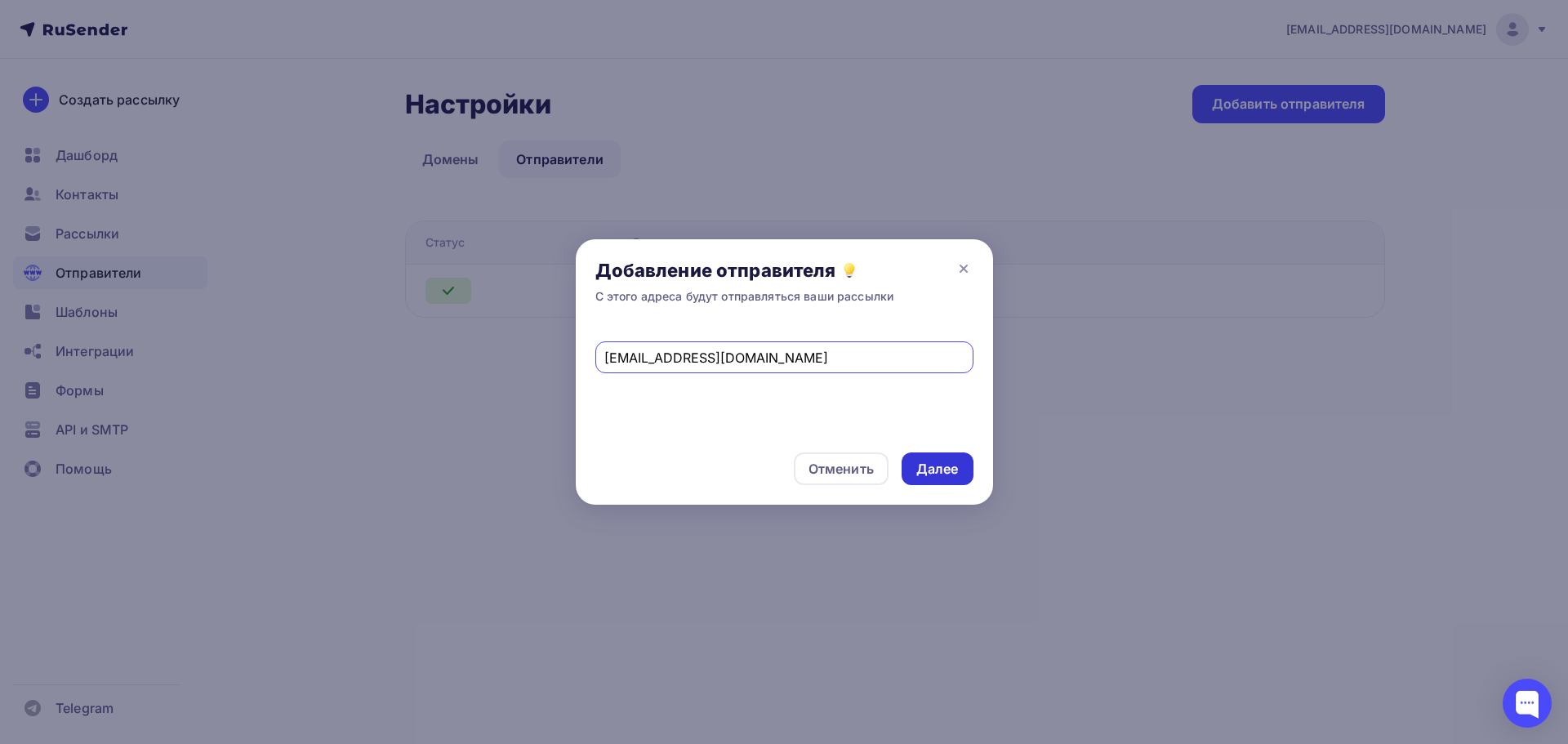
type input "no-reply@rasberry.cam"
click at [928, 465] on div "Далее" at bounding box center [937, 469] width 42 height 19
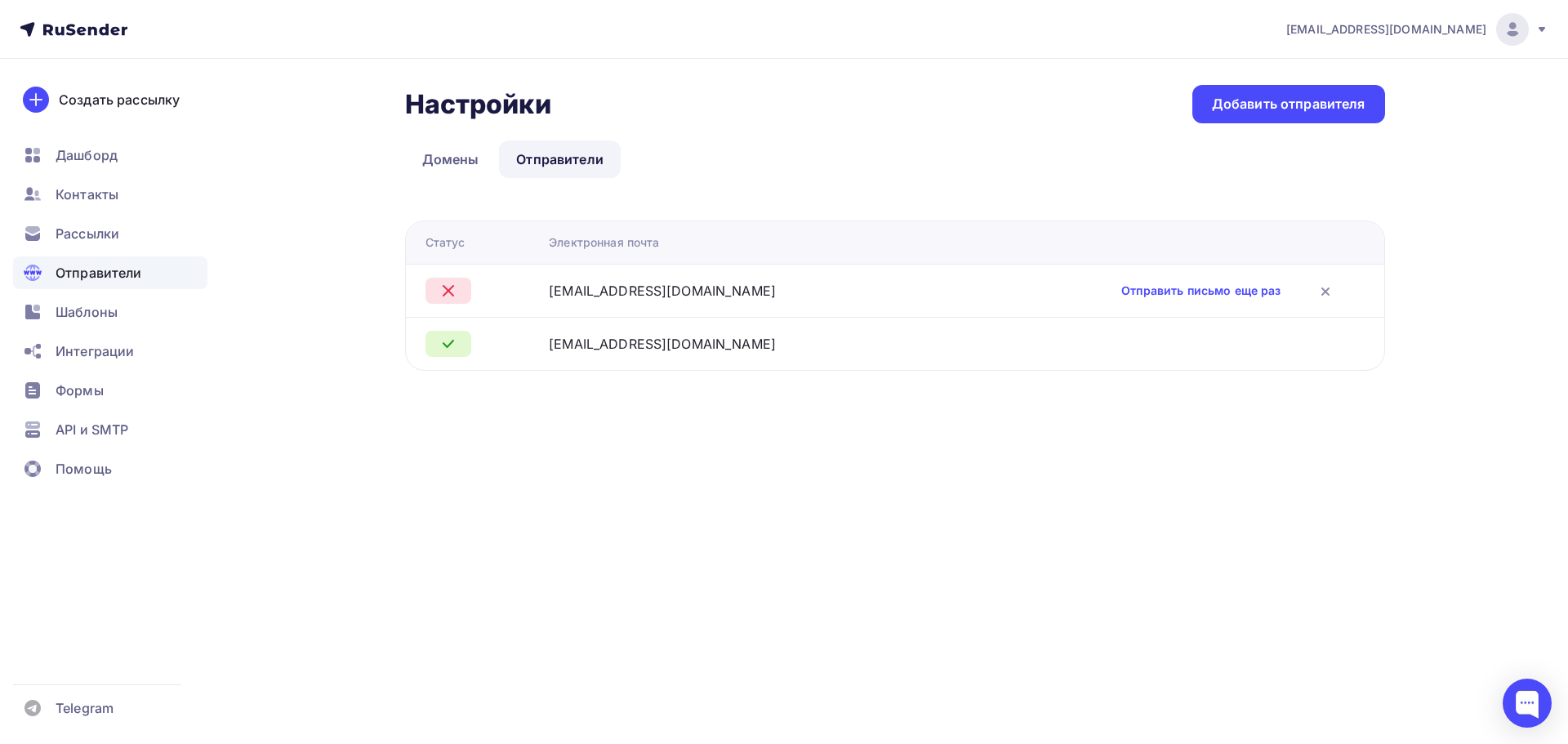
click at [1109, 282] on td "Отправить письмо еще раз" at bounding box center [1167, 290] width 434 height 53
click at [1121, 298] on link "Отправить письмо еще раз" at bounding box center [1201, 291] width 160 height 17
click at [1315, 298] on icon at bounding box center [1325, 292] width 20 height 20
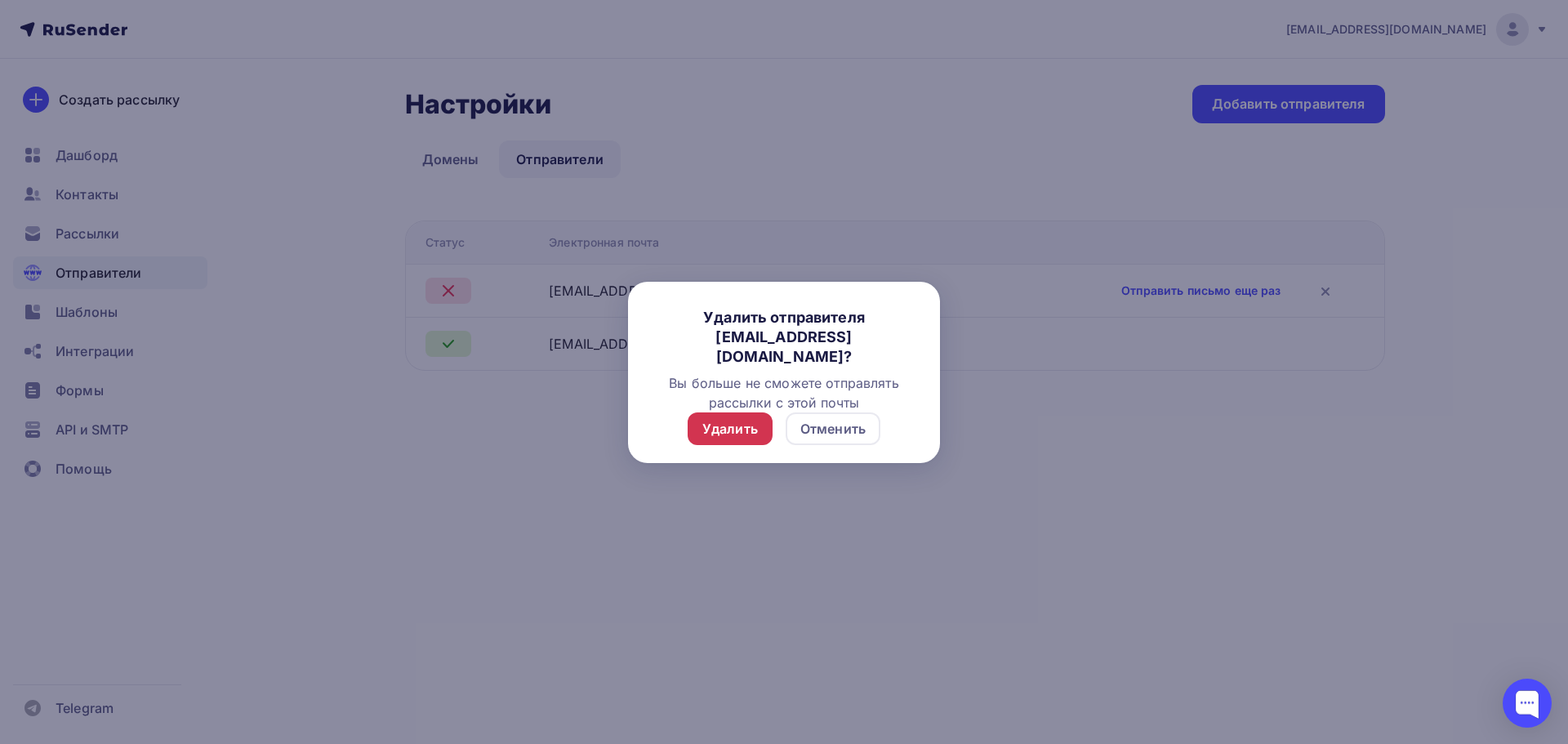
click at [695, 438] on div "Удалить" at bounding box center [730, 428] width 85 height 32
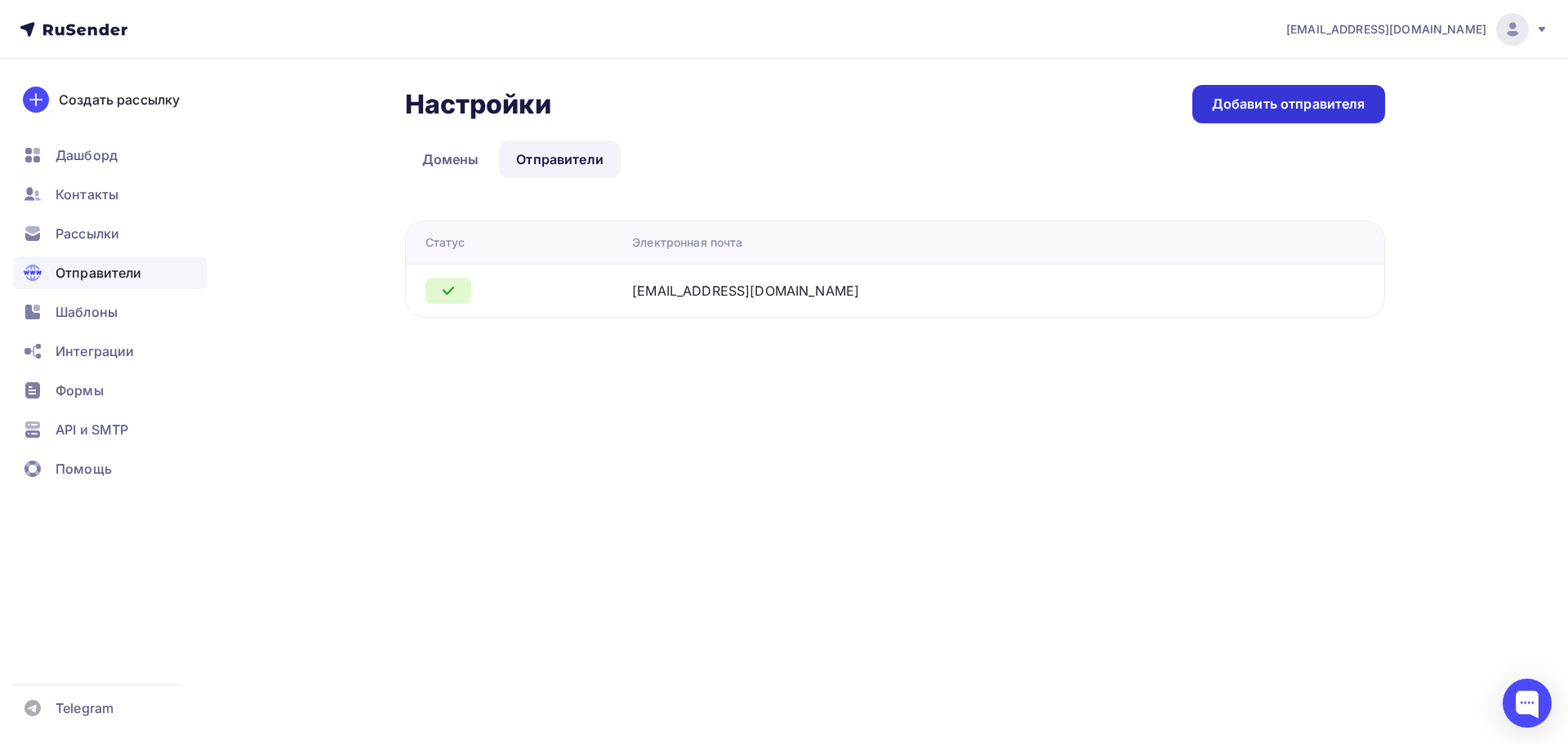
click at [1263, 98] on div "Добавить отправителя" at bounding box center [1289, 104] width 154 height 19
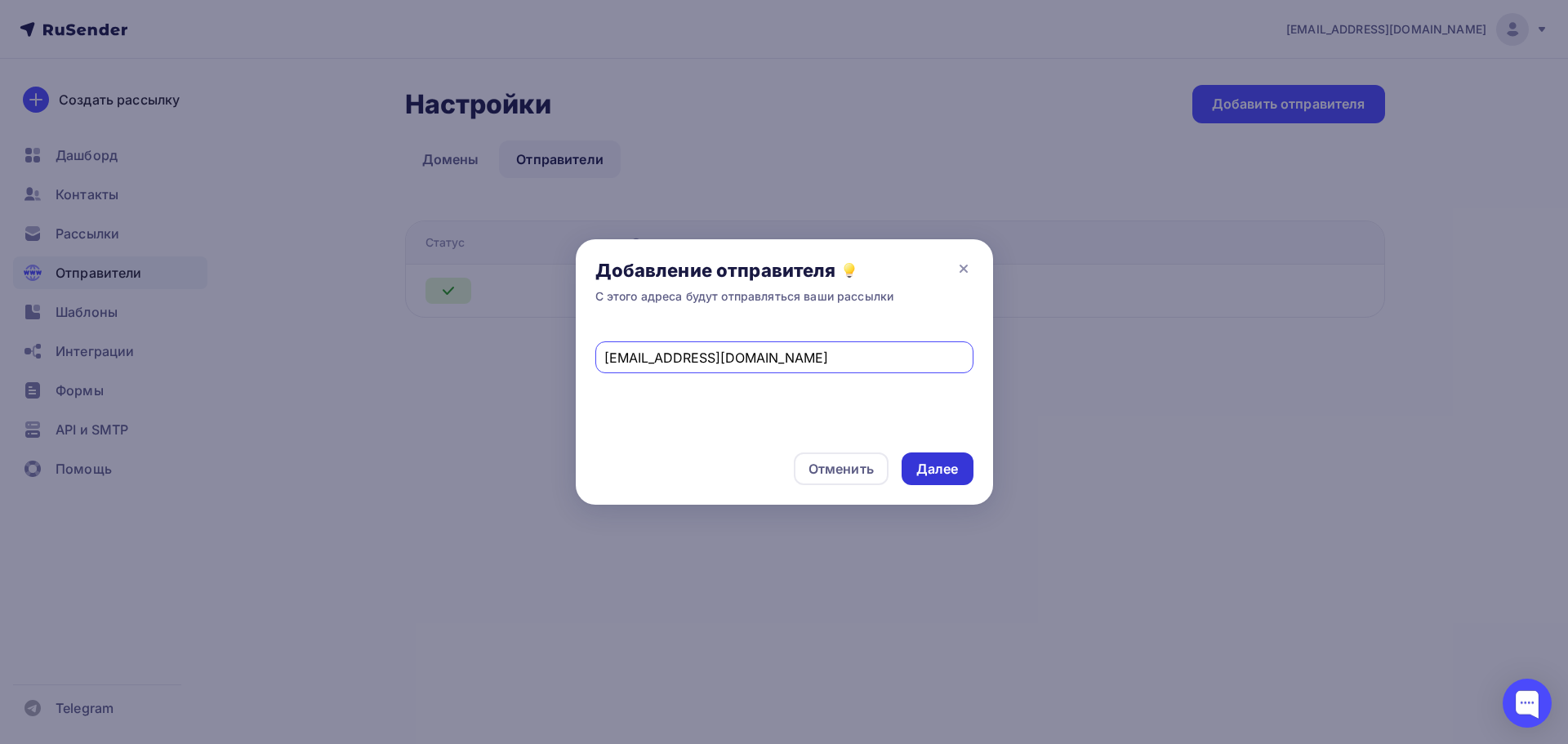
type input "[EMAIL_ADDRESS][DOMAIN_NAME]"
click at [923, 461] on div "Далее" at bounding box center [937, 469] width 42 height 19
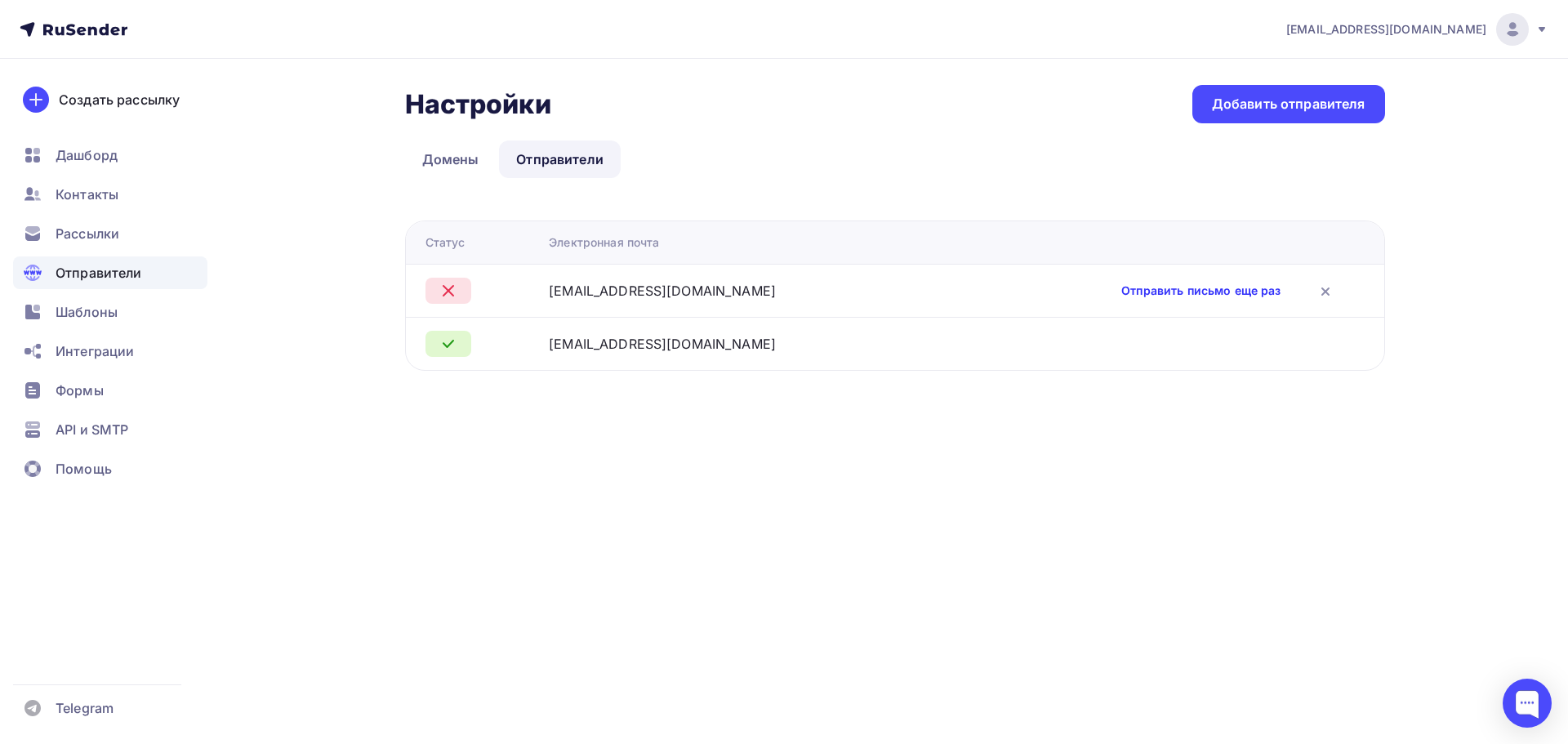
click at [1121, 285] on link "Отправить письмо еще раз" at bounding box center [1201, 291] width 160 height 17
click at [966, 180] on div "Настройки Настройки Добавить отправителя Домены Отправители Отправители Домены …" at bounding box center [895, 228] width 980 height 286
click at [920, 185] on div "Настройки Настройки Добавить отправителя Домены Отправители Отправители Домены …" at bounding box center [895, 228] width 980 height 286
click at [123, 306] on div "Шаблоны" at bounding box center [111, 312] width 194 height 32
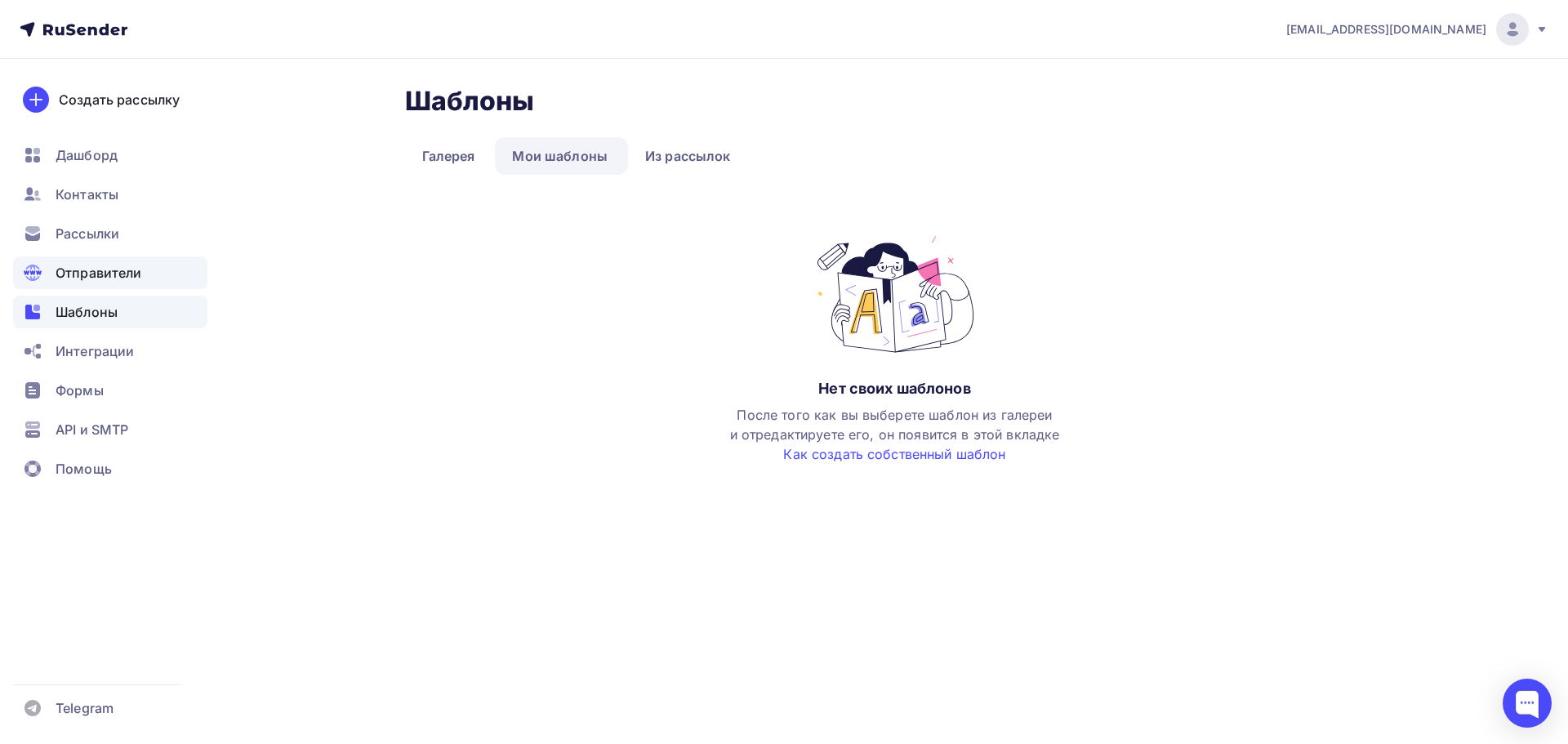
click at [118, 269] on span "Отправители" at bounding box center [99, 273] width 86 height 20
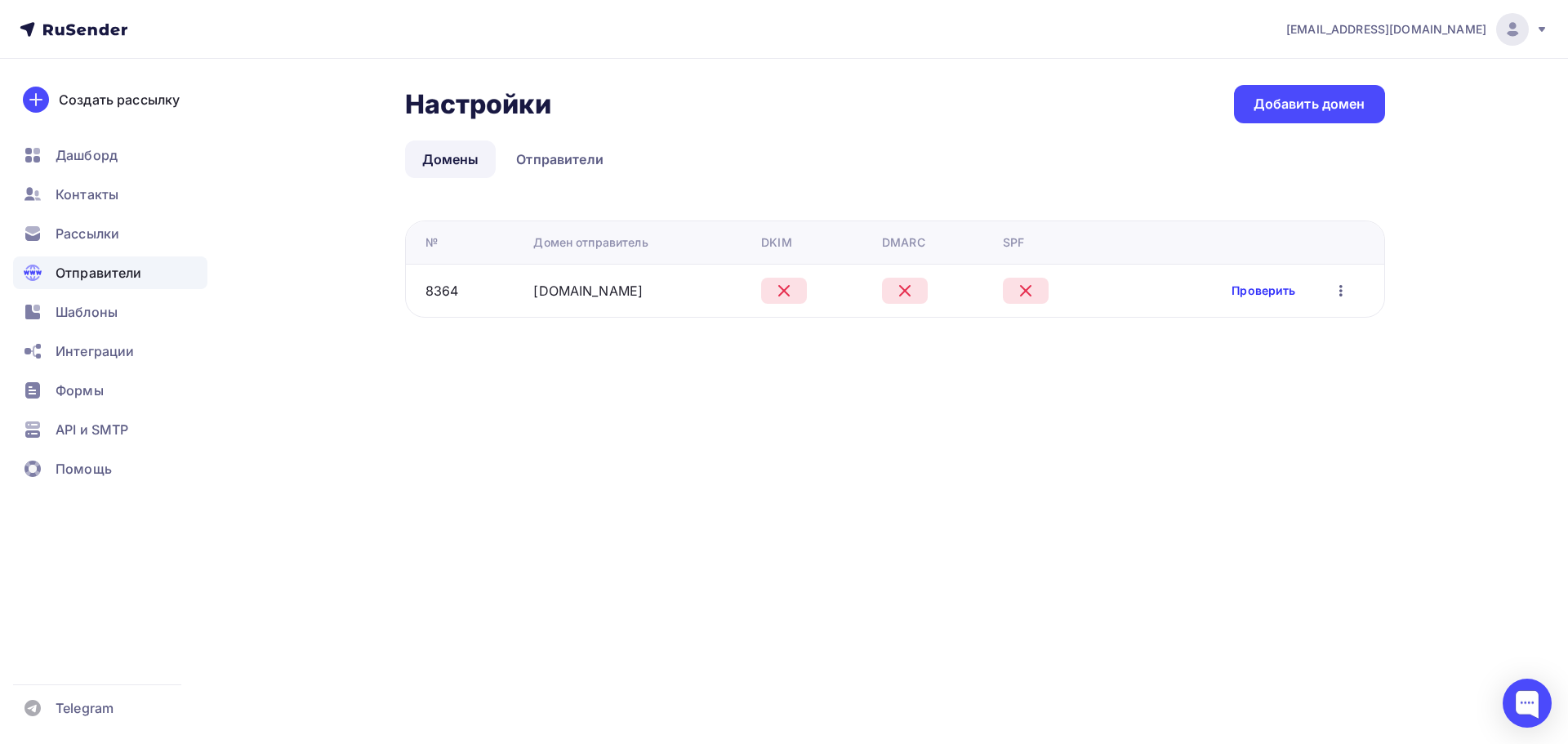
click at [1260, 286] on link "Проверить" at bounding box center [1263, 291] width 64 height 17
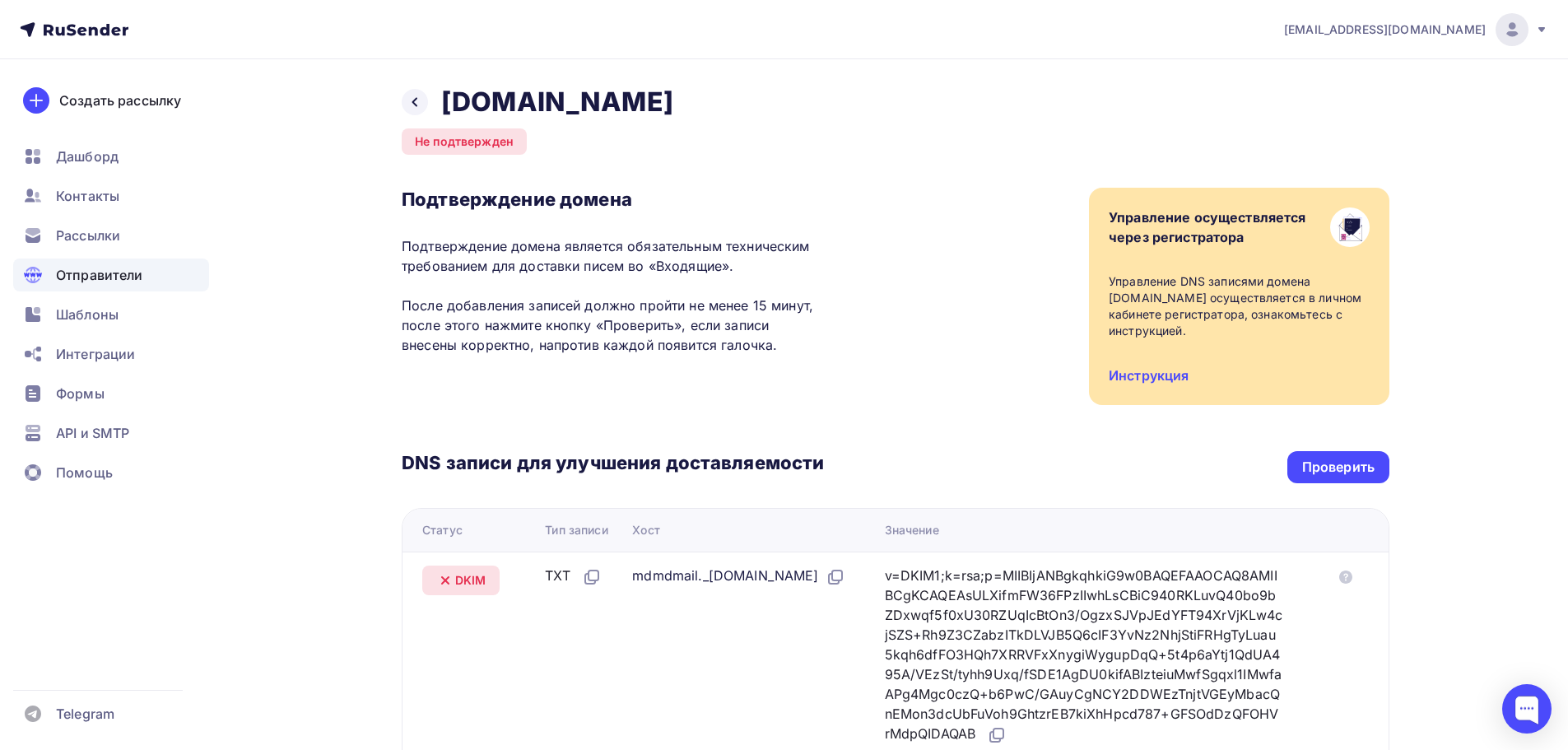
click at [1354, 489] on div "DNS записи для улучшения доставляемости Проверить Статус Тип записи Хост Значен…" at bounding box center [895, 644] width 988 height 478
click at [1353, 467] on div "Проверить" at bounding box center [1338, 467] width 72 height 19
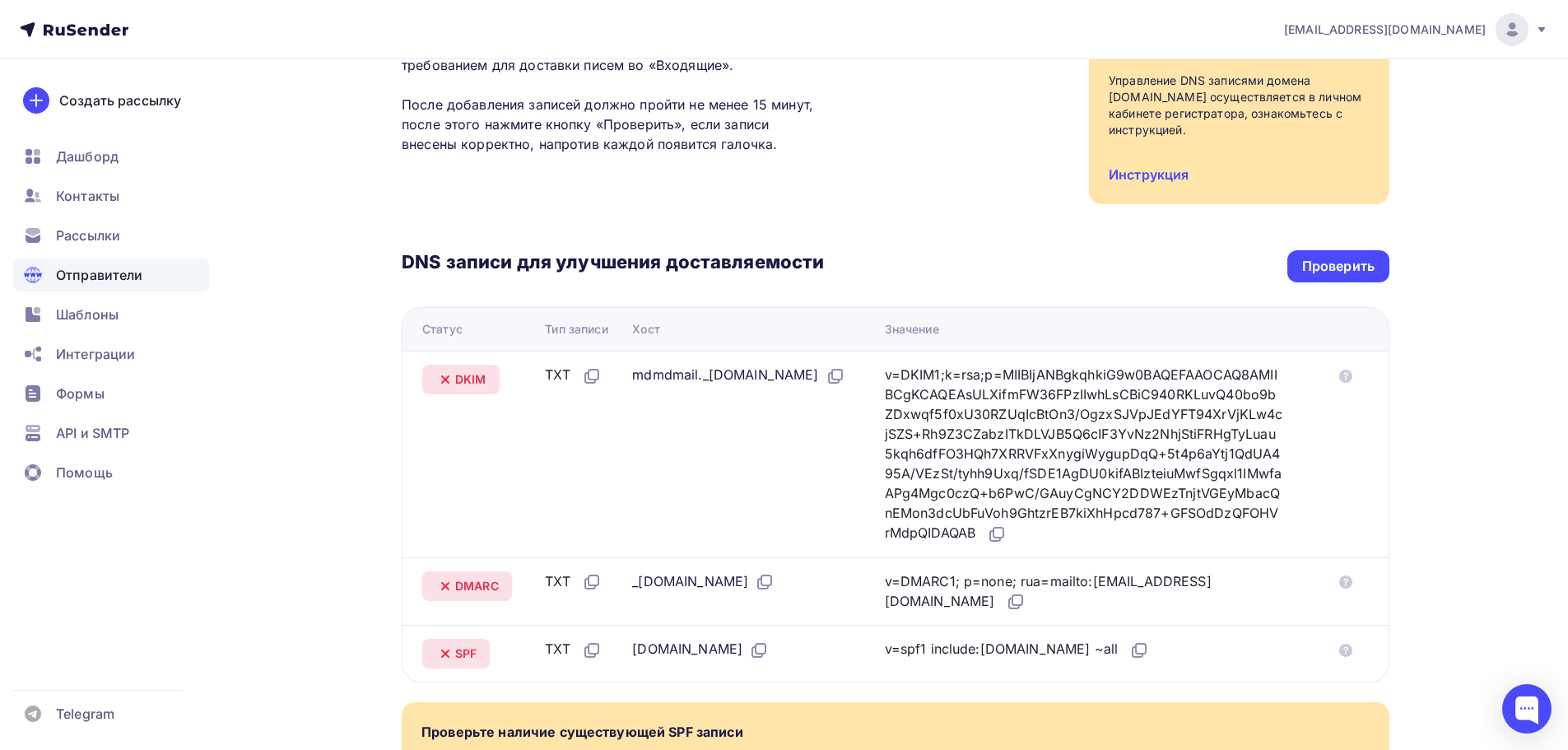
scroll to position [165, 0]
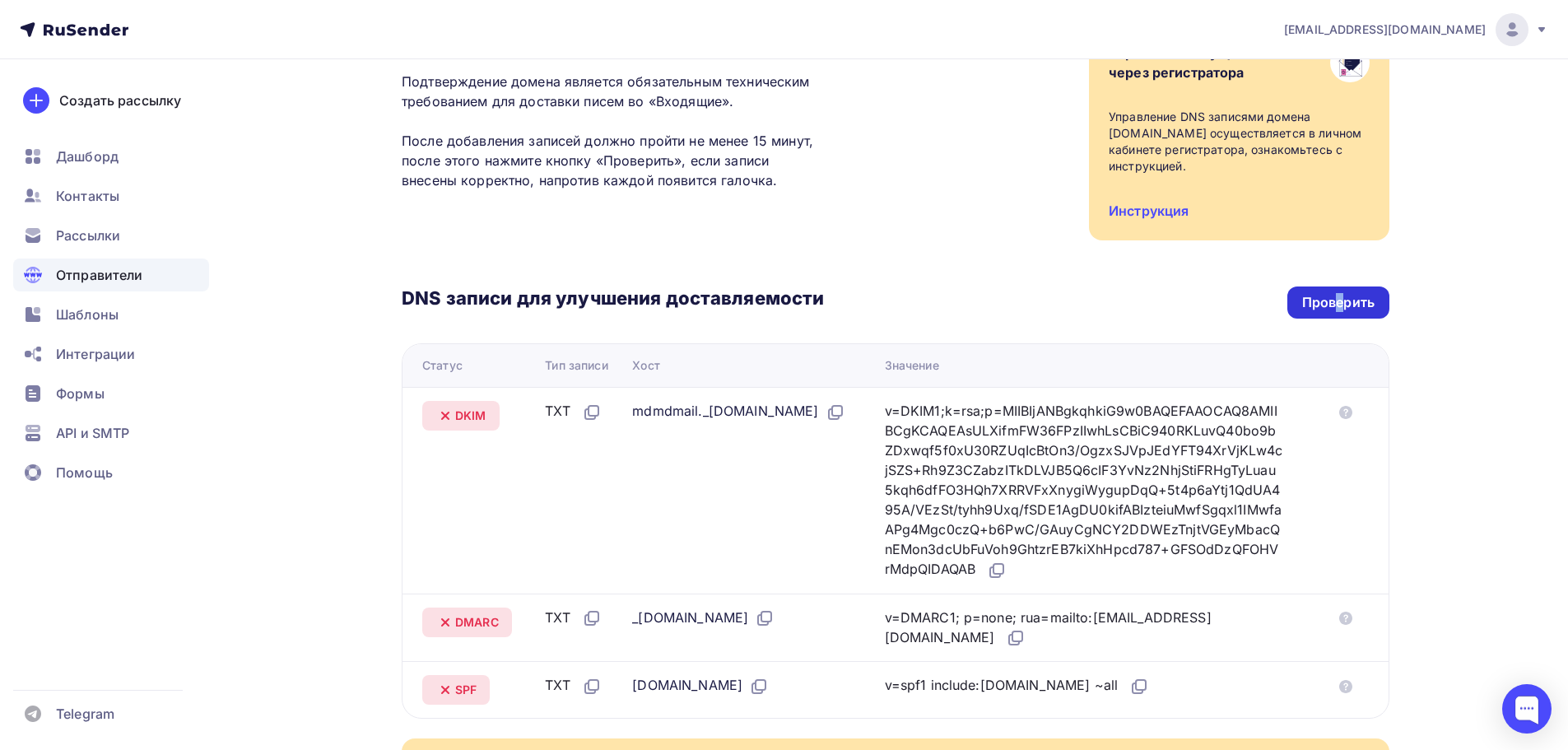
click at [1340, 291] on div "Проверить" at bounding box center [1338, 303] width 102 height 32
click at [1354, 294] on div "Проверить" at bounding box center [1338, 303] width 72 height 19
click at [118, 262] on div "Отправители" at bounding box center [111, 275] width 196 height 33
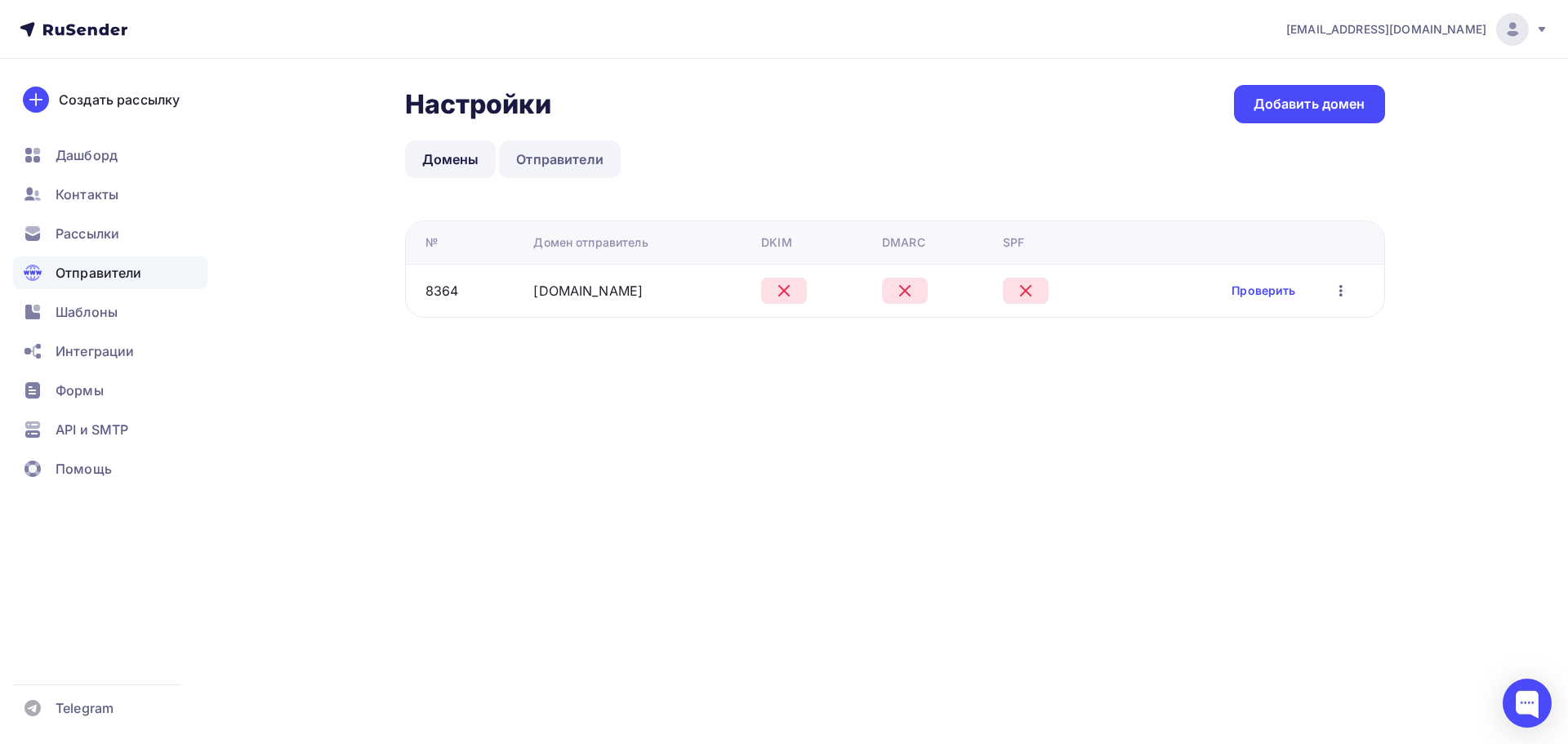
click at [580, 158] on link "Отправители" at bounding box center [560, 159] width 121 height 37
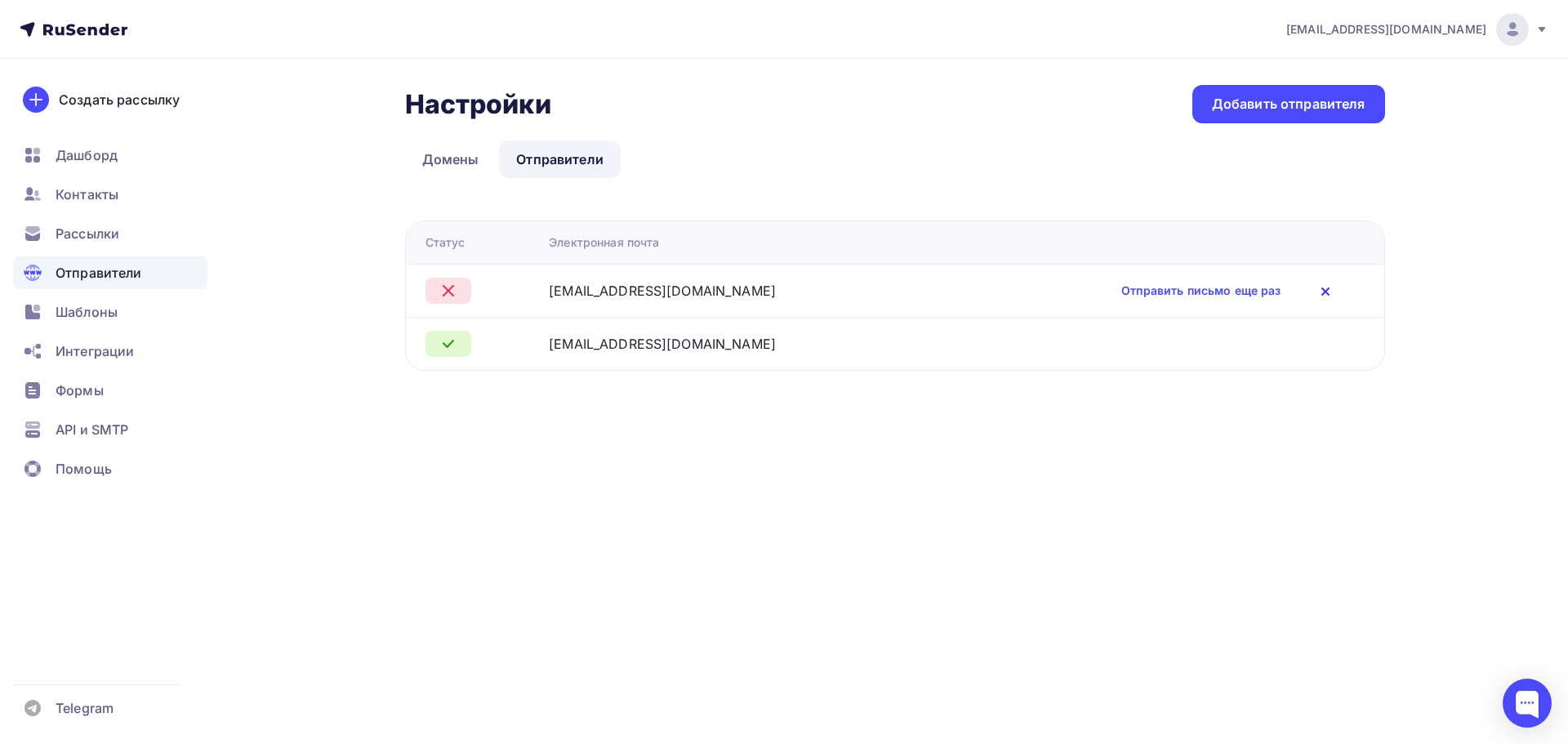
click at [1315, 292] on icon at bounding box center [1325, 292] width 20 height 20
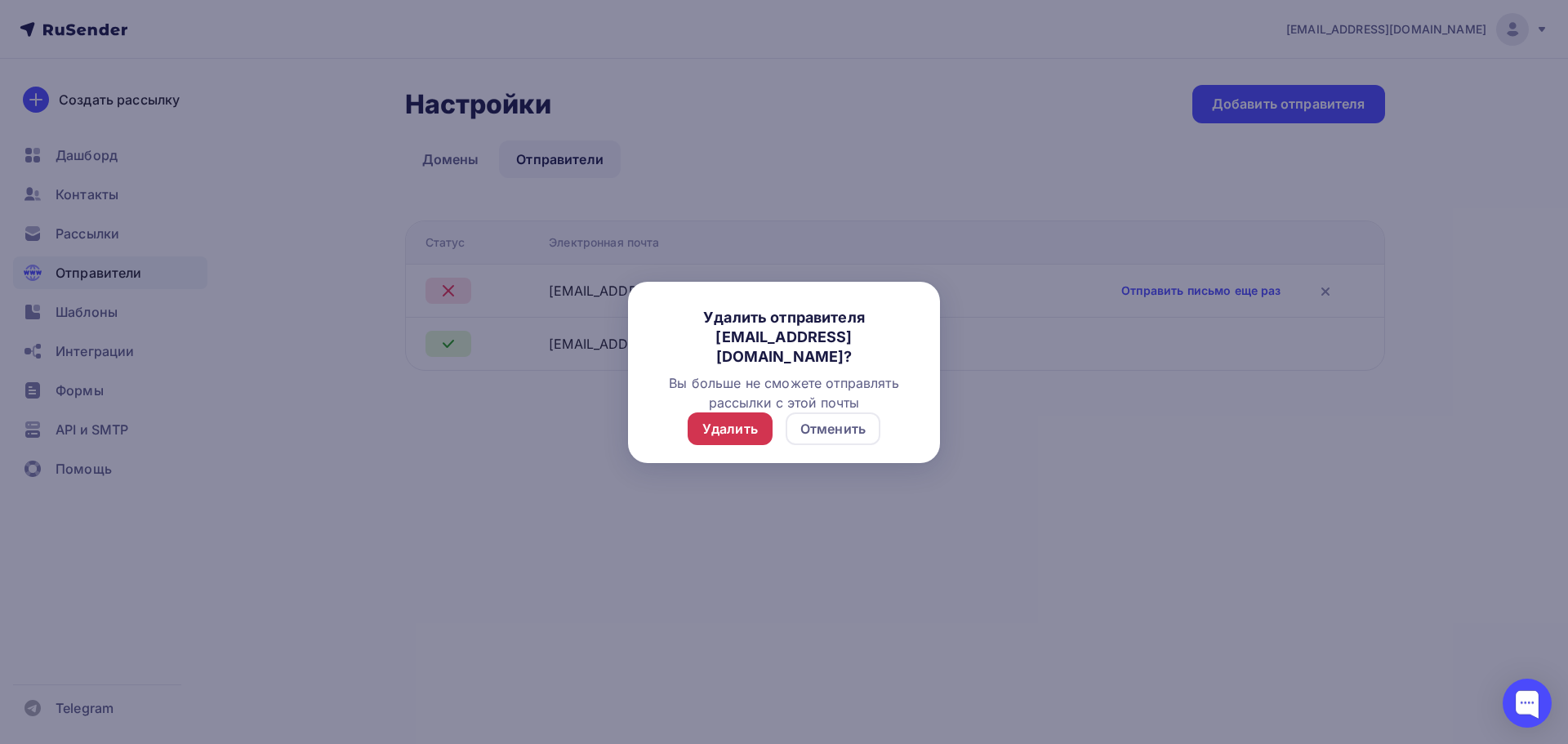
click at [745, 441] on div "Удалить" at bounding box center [730, 428] width 85 height 32
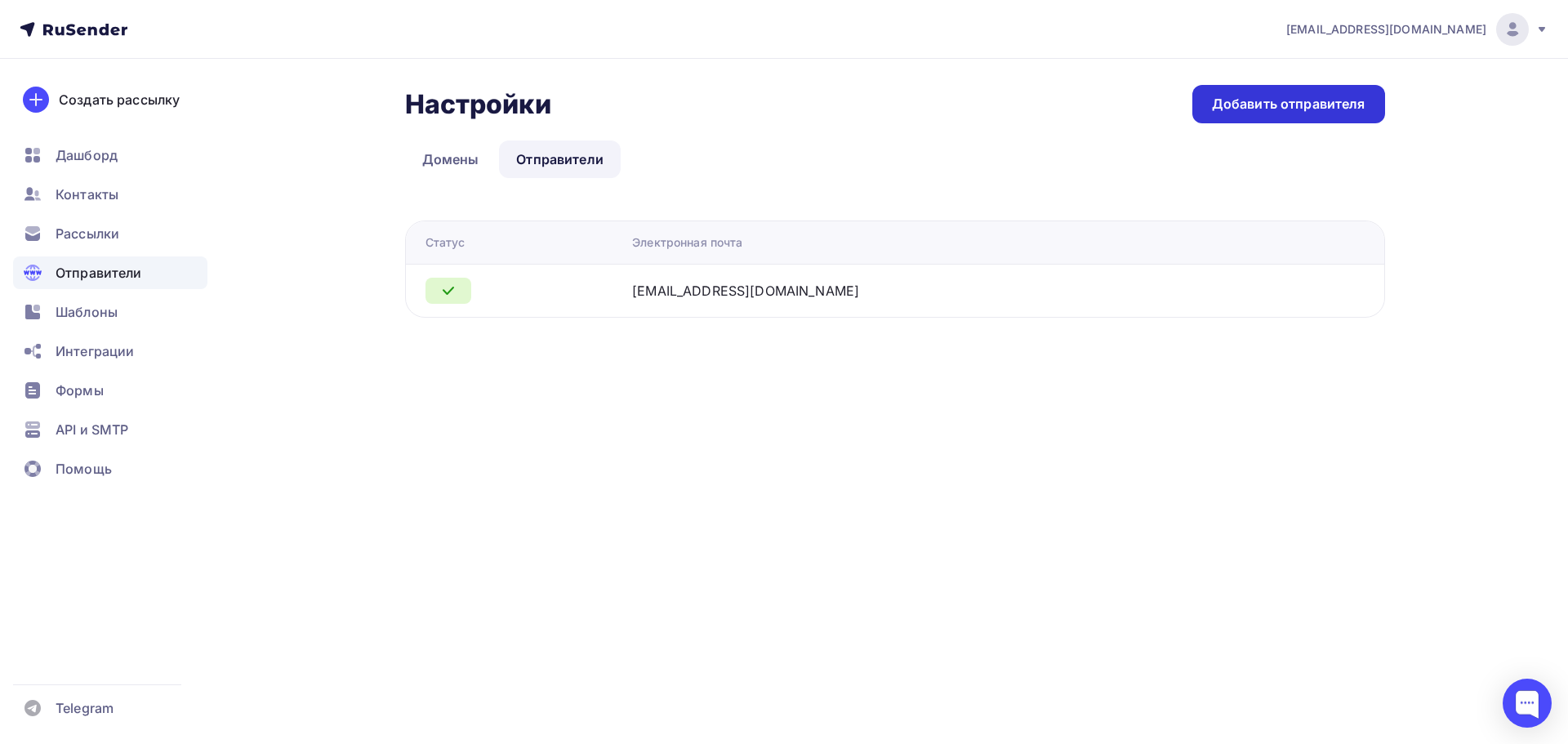
click at [1245, 113] on div "Добавить отправителя" at bounding box center [1289, 104] width 154 height 19
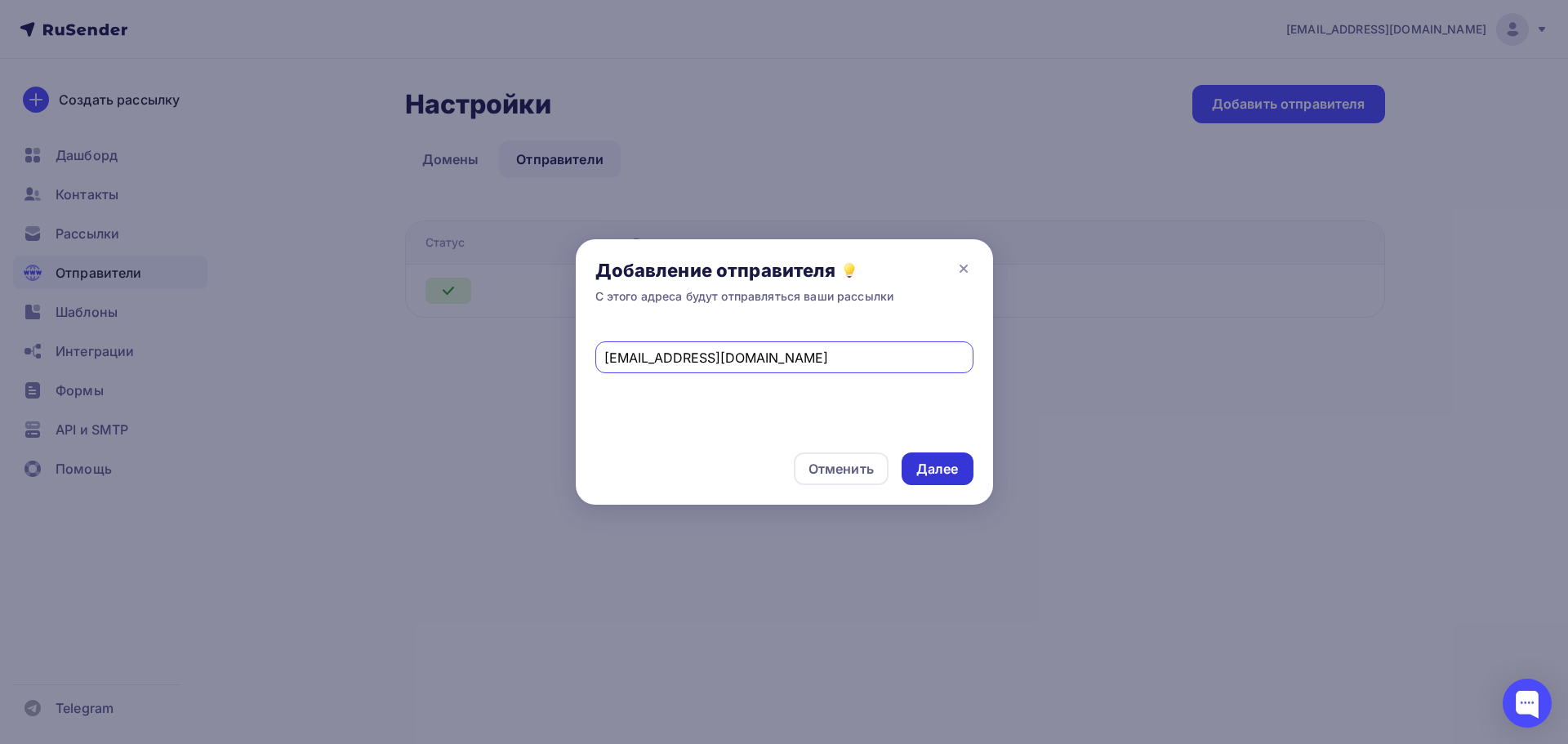
type input "[EMAIL_ADDRESS][DOMAIN_NAME]"
click at [947, 470] on div "Далее" at bounding box center [937, 469] width 42 height 19
